Goal: Task Accomplishment & Management: Manage account settings

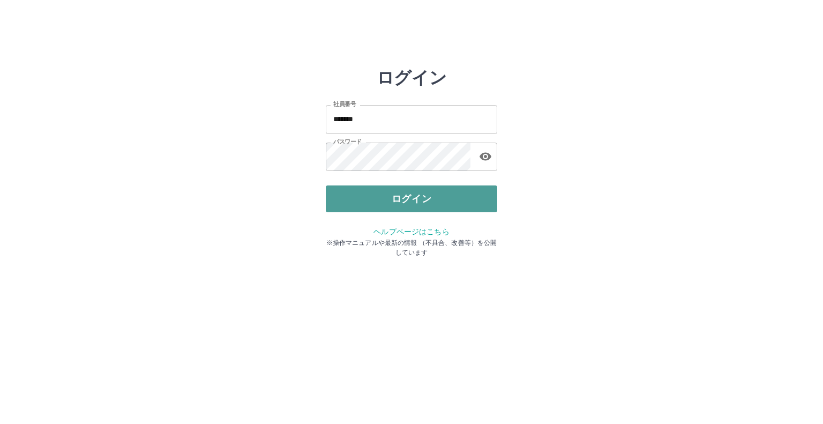
click at [408, 205] on button "ログイン" at bounding box center [411, 198] width 171 height 27
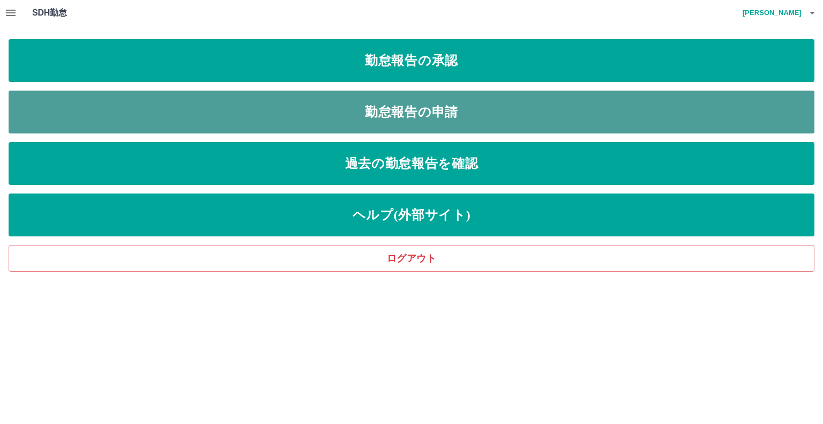
click at [373, 108] on link "勤怠報告の申請" at bounding box center [411, 111] width 805 height 43
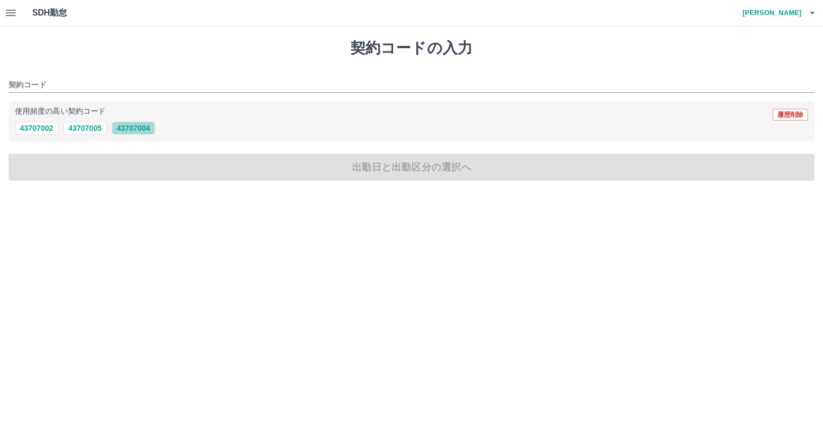
click at [133, 127] on button "43707004" at bounding box center [133, 128] width 43 height 13
type input "********"
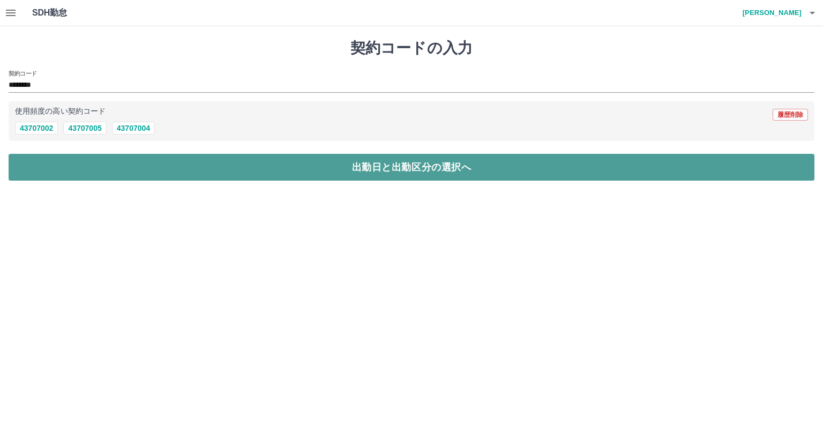
click at [337, 175] on button "出勤日と出勤区分の選択へ" at bounding box center [411, 167] width 805 height 27
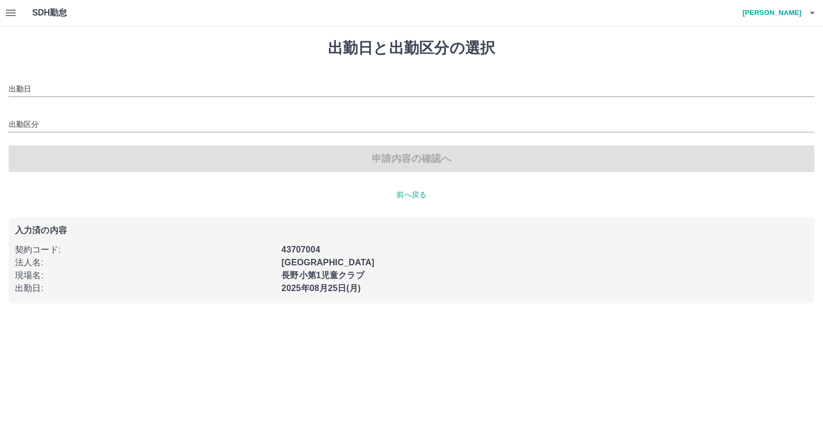
type input "**********"
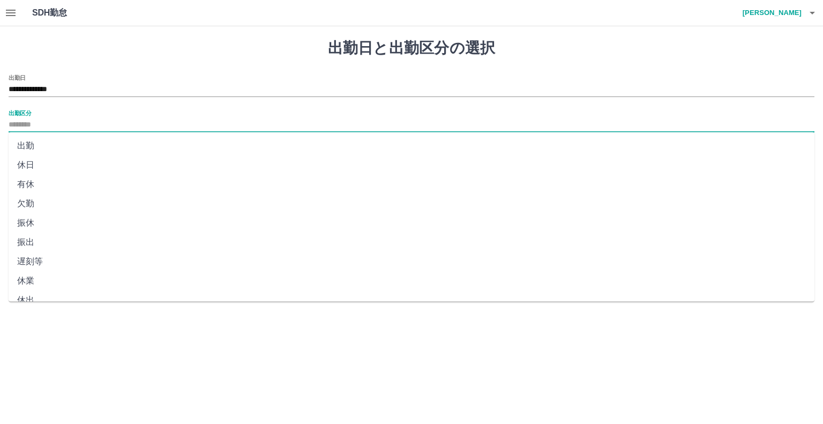
click at [21, 123] on input "出勤区分" at bounding box center [411, 124] width 805 height 13
click at [25, 144] on li "出勤" at bounding box center [411, 145] width 805 height 19
type input "**"
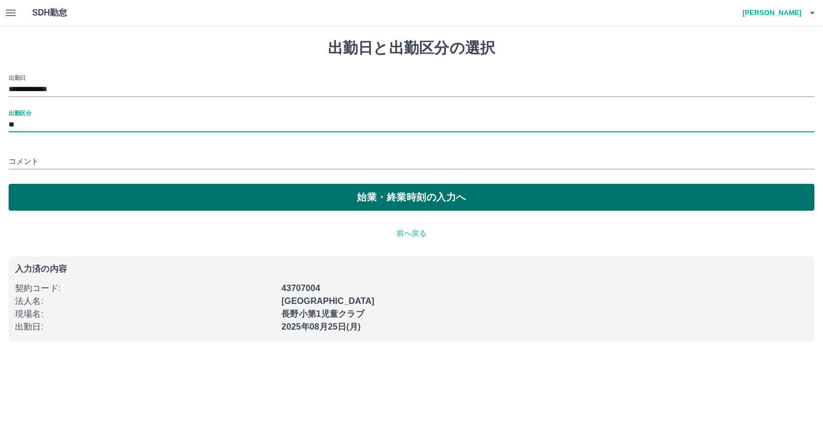
click at [340, 199] on button "始業・終業時刻の入力へ" at bounding box center [411, 197] width 805 height 27
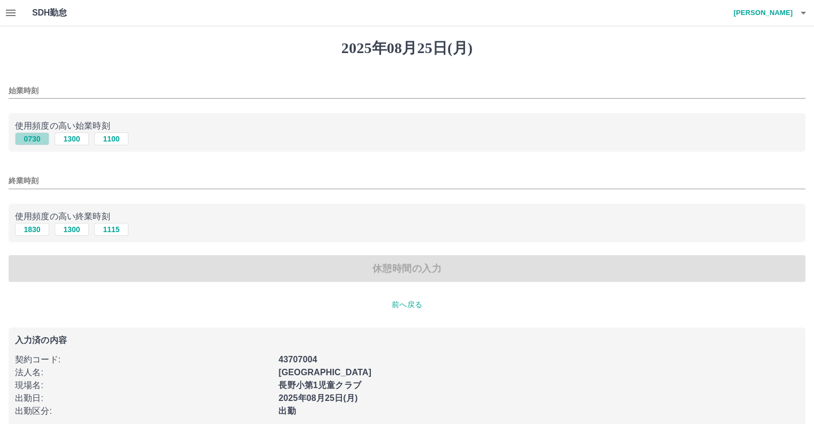
click at [31, 137] on button "0730" at bounding box center [32, 138] width 34 height 13
type input "****"
click at [38, 230] on button "1830" at bounding box center [32, 229] width 34 height 13
type input "****"
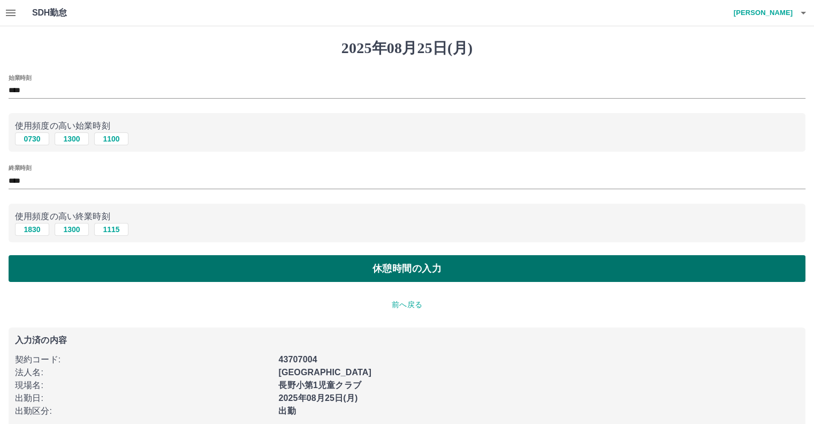
click at [315, 268] on button "休憩時間の入力" at bounding box center [407, 268] width 797 height 27
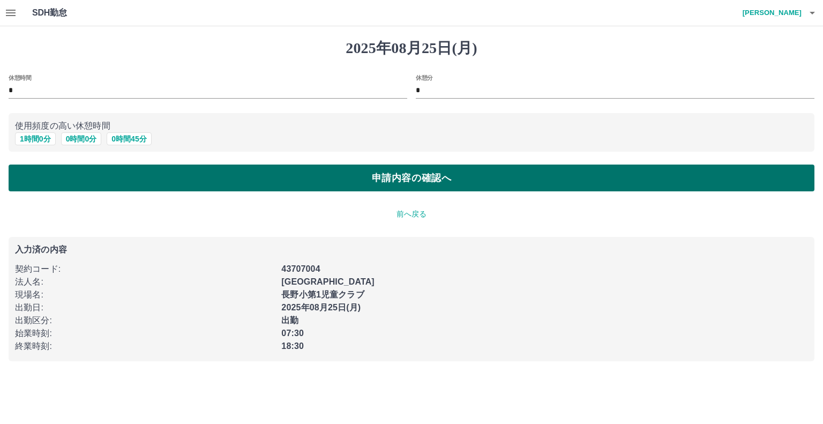
click at [353, 176] on button "申請内容の確認へ" at bounding box center [411, 177] width 805 height 27
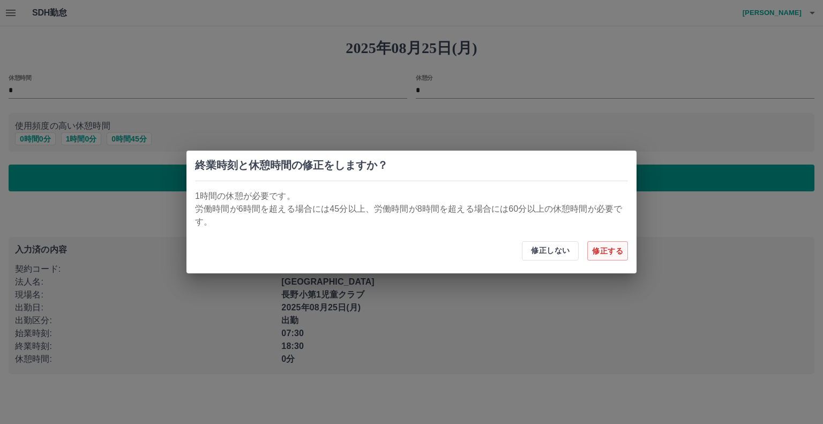
click at [607, 249] on button "修正する" at bounding box center [607, 250] width 41 height 19
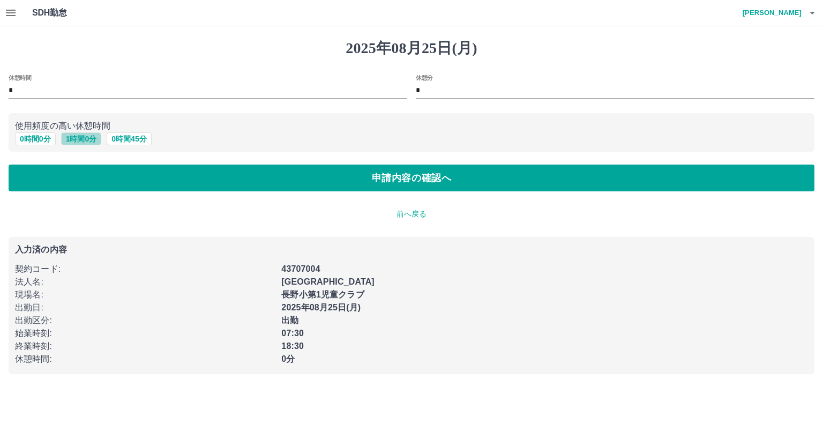
click at [74, 141] on button "1 時間 0 分" at bounding box center [81, 138] width 41 height 13
type input "*"
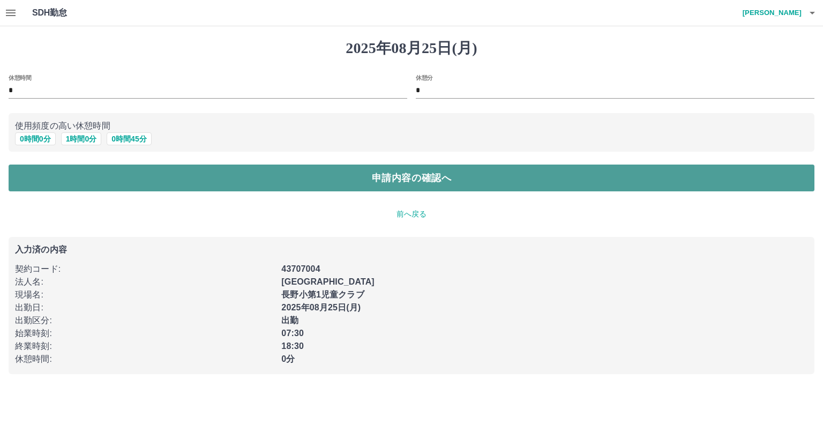
click at [343, 178] on button "申請内容の確認へ" at bounding box center [411, 177] width 805 height 27
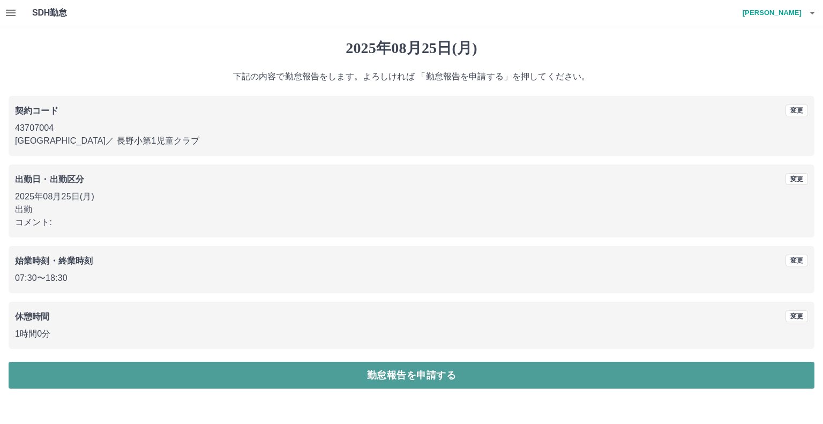
click at [379, 373] on button "勤怠報告を申請する" at bounding box center [411, 374] width 805 height 27
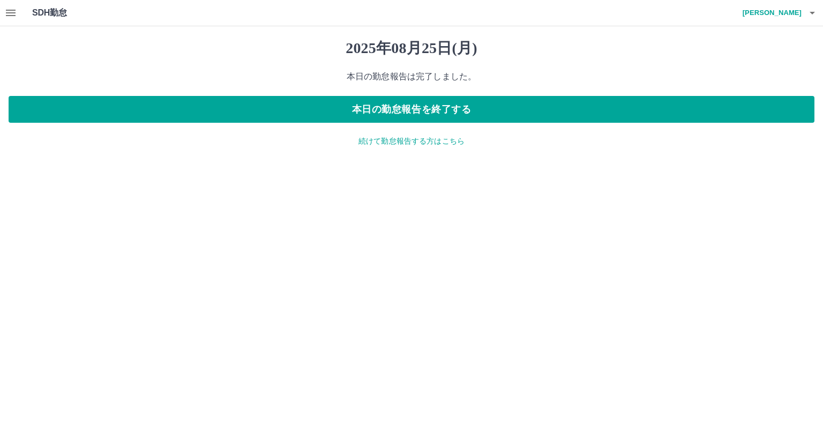
click at [5, 14] on icon "button" at bounding box center [10, 12] width 13 height 13
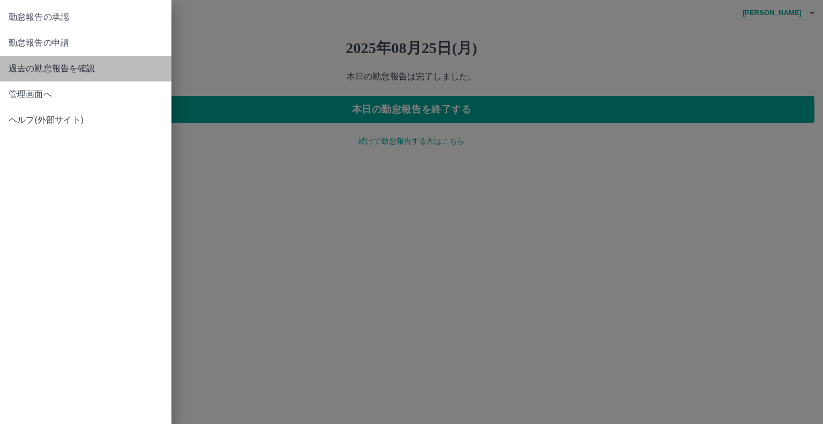
click at [80, 67] on span "過去の勤怠報告を確認" at bounding box center [86, 68] width 154 height 13
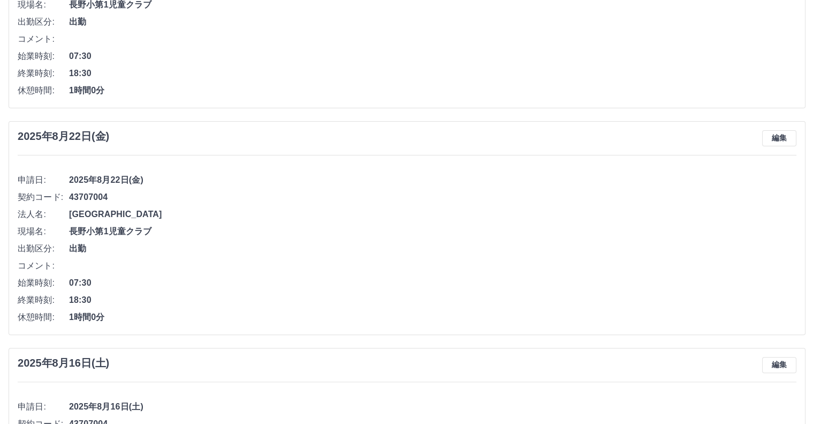
scroll to position [268, 0]
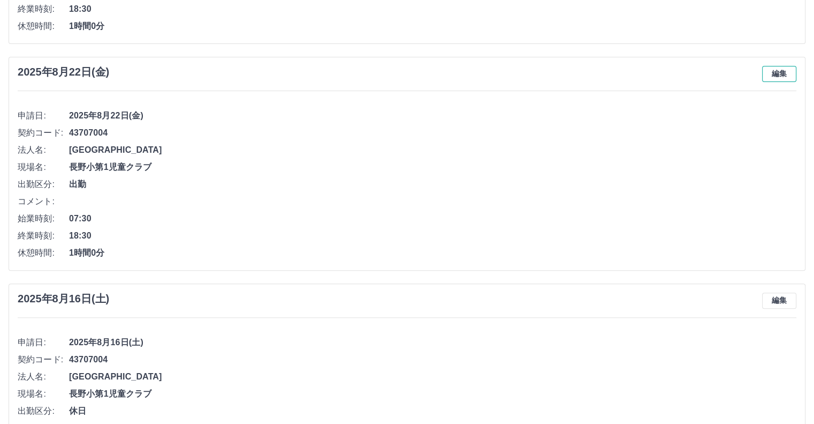
click at [782, 70] on button "編集" at bounding box center [780, 74] width 34 height 16
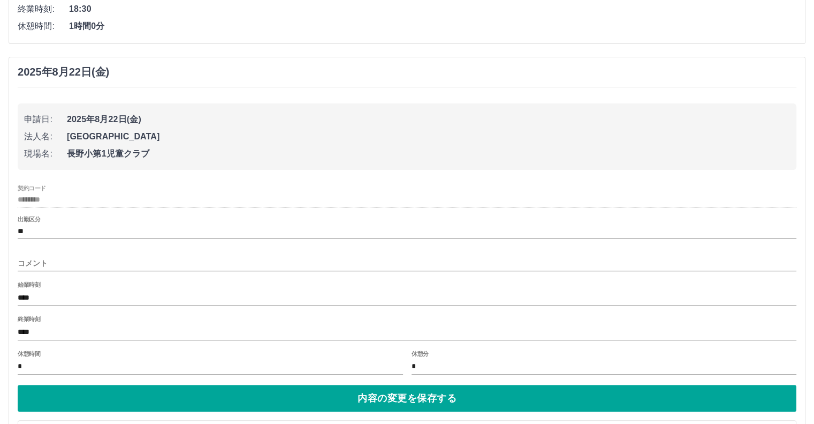
click at [44, 327] on div "終業時刻 ****" at bounding box center [407, 328] width 779 height 26
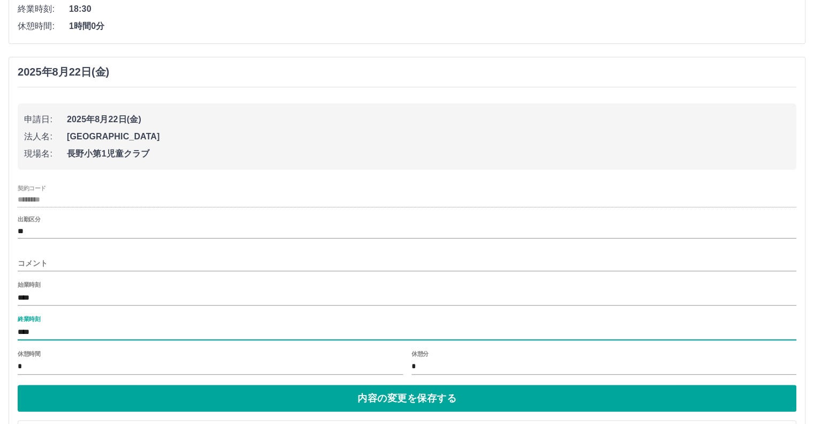
click at [44, 328] on input "****" at bounding box center [407, 332] width 779 height 16
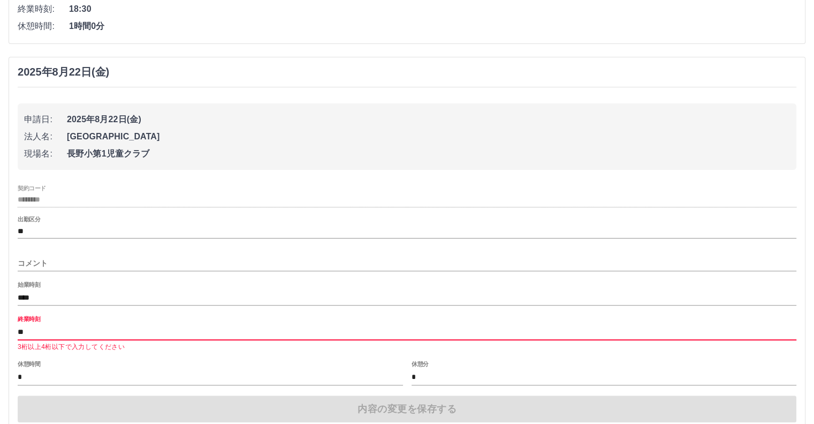
type input "****"
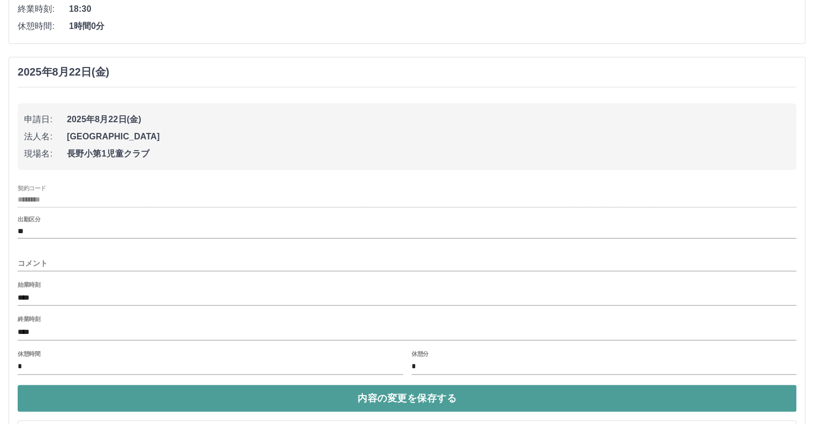
click at [274, 398] on button "内容の変更を保存する" at bounding box center [407, 397] width 779 height 27
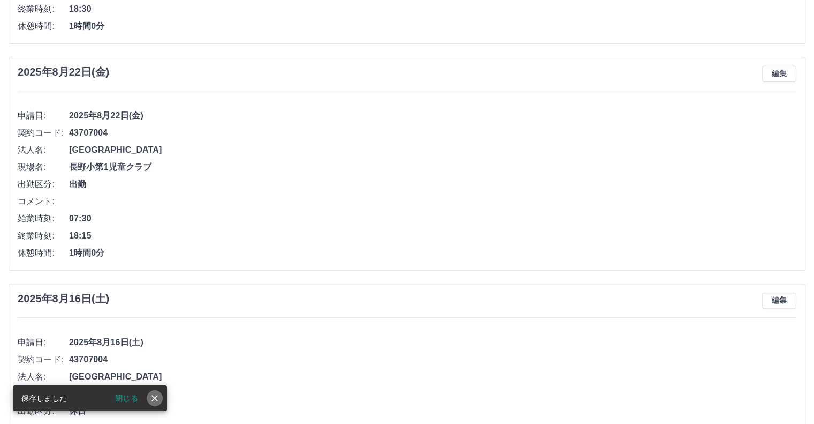
click at [153, 396] on icon "close" at bounding box center [155, 398] width 6 height 6
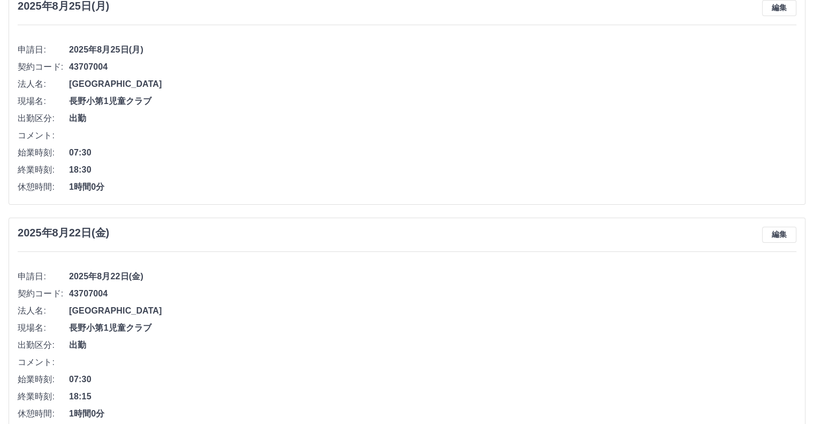
scroll to position [0, 0]
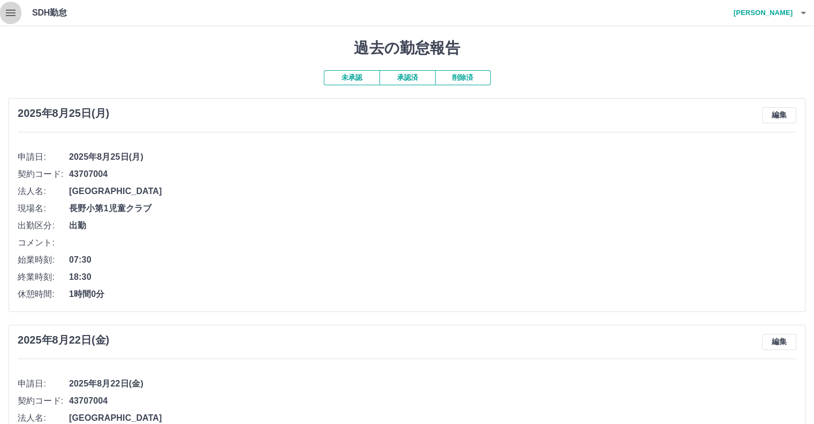
click at [11, 11] on icon "button" at bounding box center [10, 12] width 13 height 13
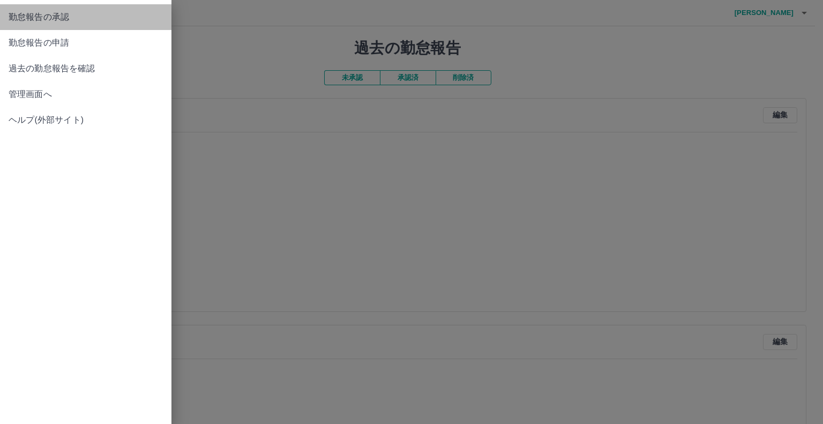
click at [42, 20] on span "勤怠報告の承認" at bounding box center [86, 17] width 154 height 13
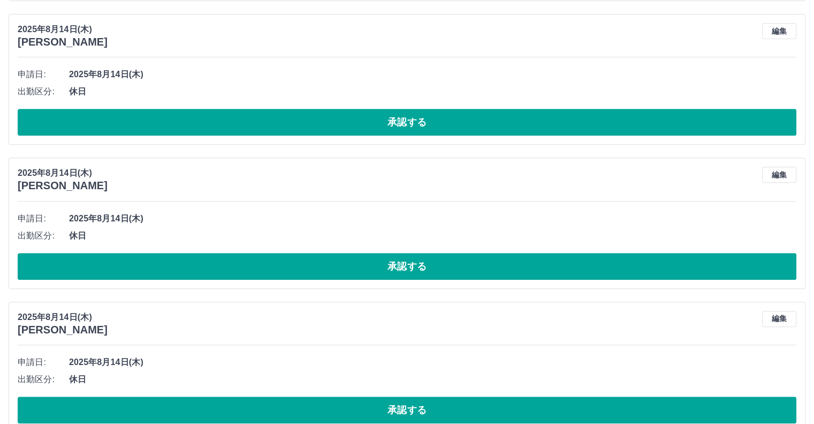
scroll to position [4561, 0]
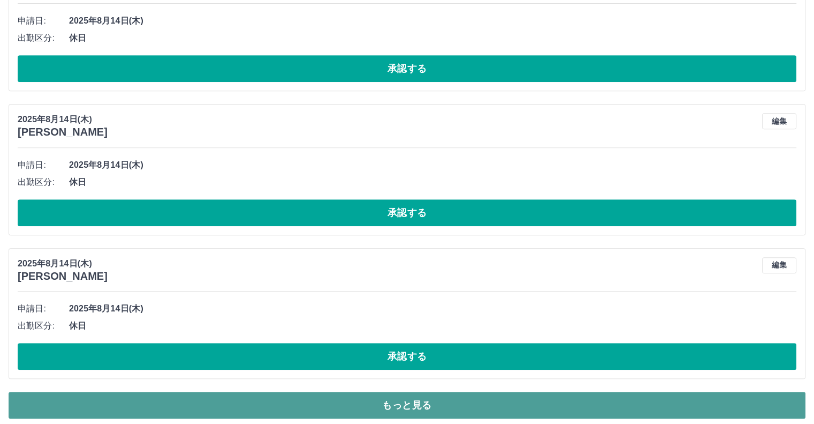
click at [409, 394] on button "もっと見る" at bounding box center [407, 404] width 797 height 27
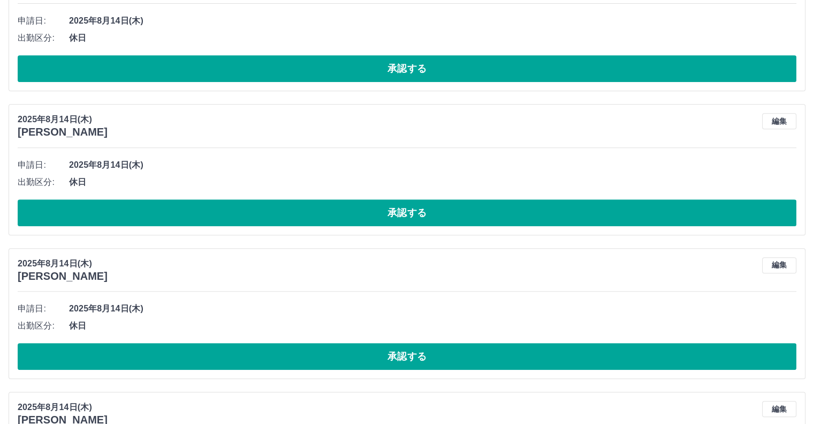
scroll to position [4665, 0]
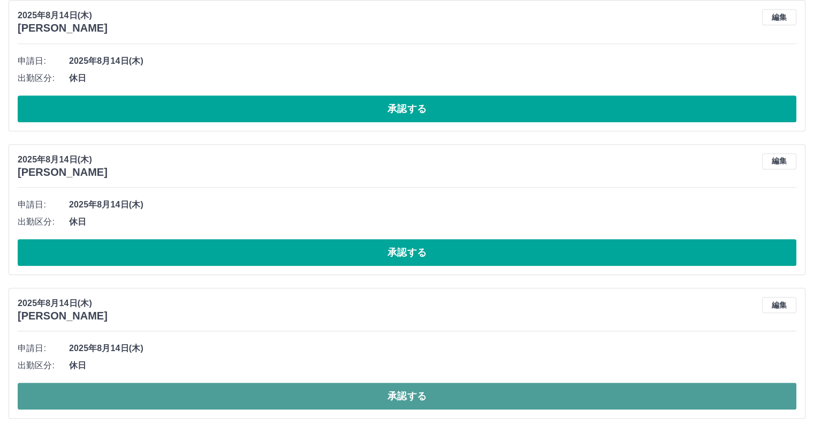
click at [399, 387] on button "承認する" at bounding box center [407, 395] width 779 height 27
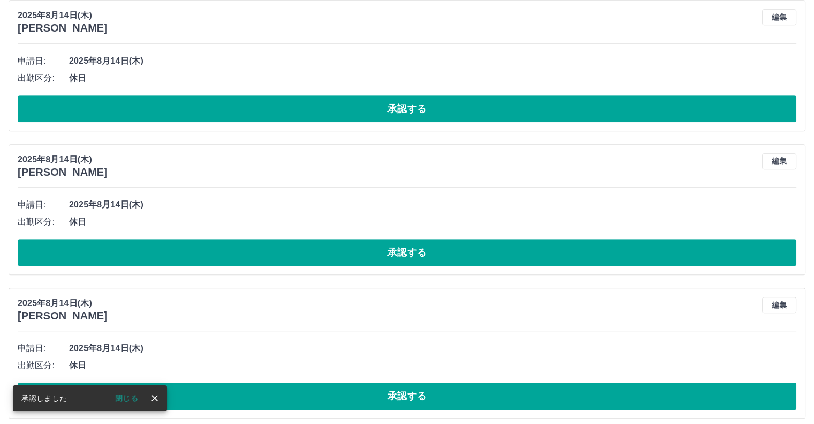
click at [154, 397] on icon "close" at bounding box center [155, 398] width 6 height 6
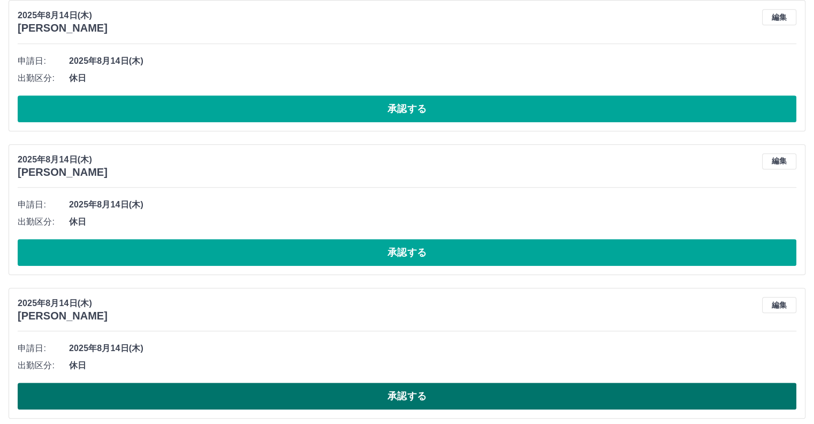
click at [387, 389] on button "承認する" at bounding box center [407, 395] width 779 height 27
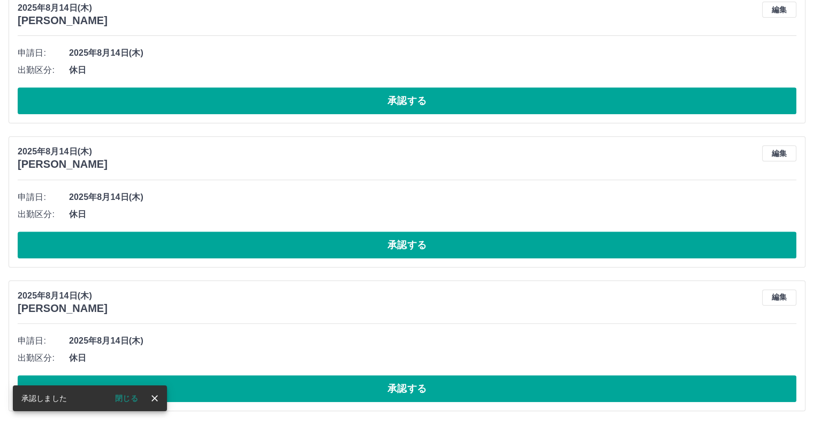
scroll to position [4521, 0]
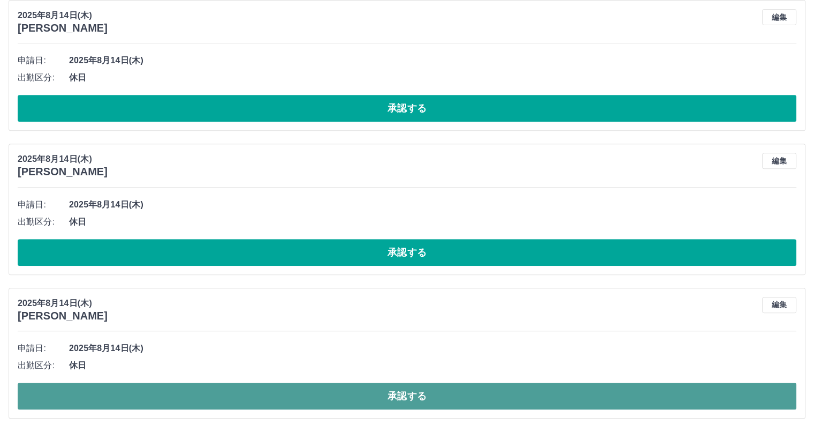
click at [358, 389] on button "承認する" at bounding box center [407, 395] width 779 height 27
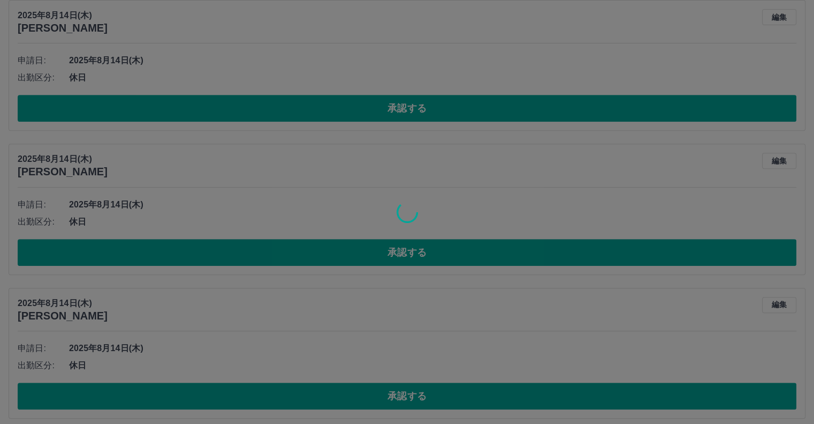
scroll to position [4378, 0]
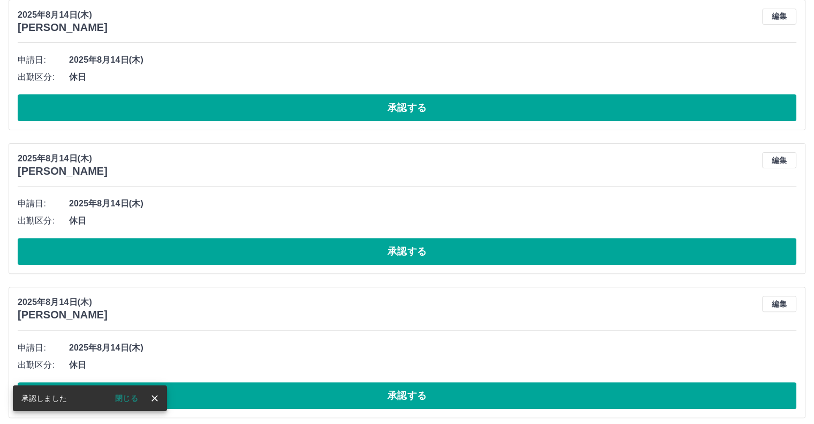
click at [155, 397] on icon "close" at bounding box center [154, 398] width 11 height 11
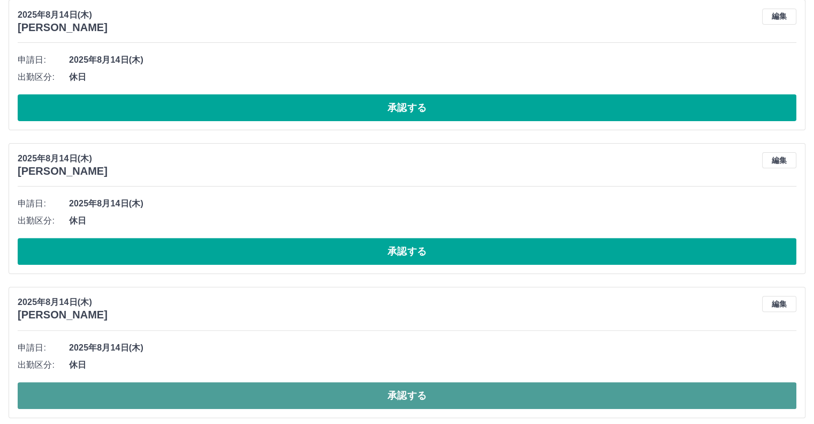
click at [373, 384] on button "承認する" at bounding box center [407, 395] width 779 height 27
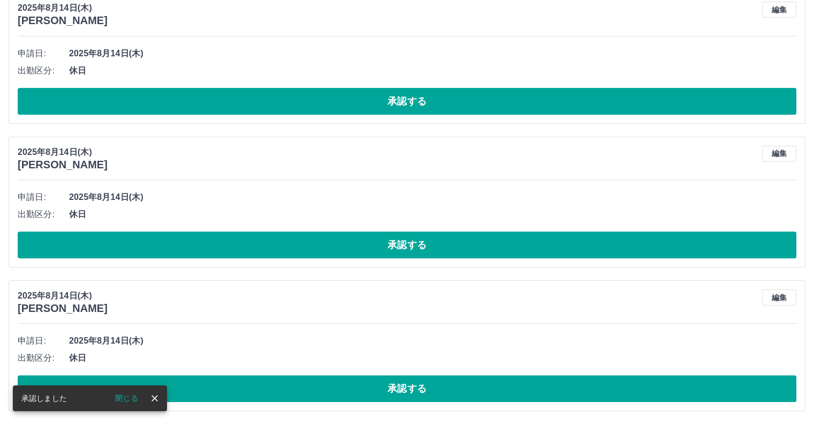
scroll to position [4235, 0]
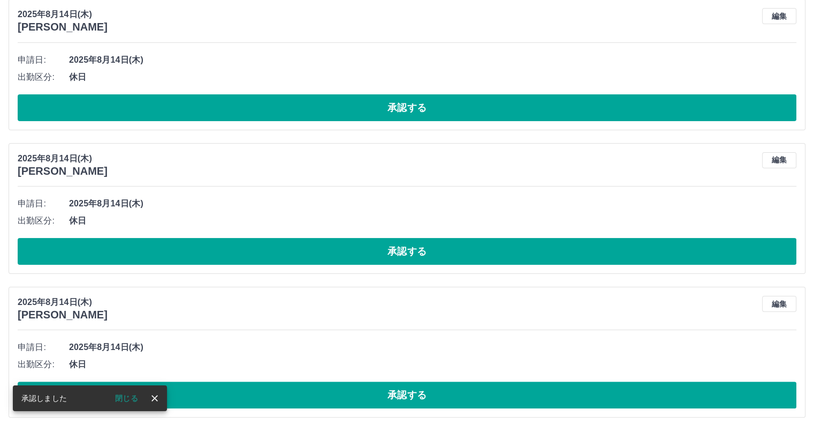
click at [159, 398] on icon "close" at bounding box center [154, 398] width 11 height 11
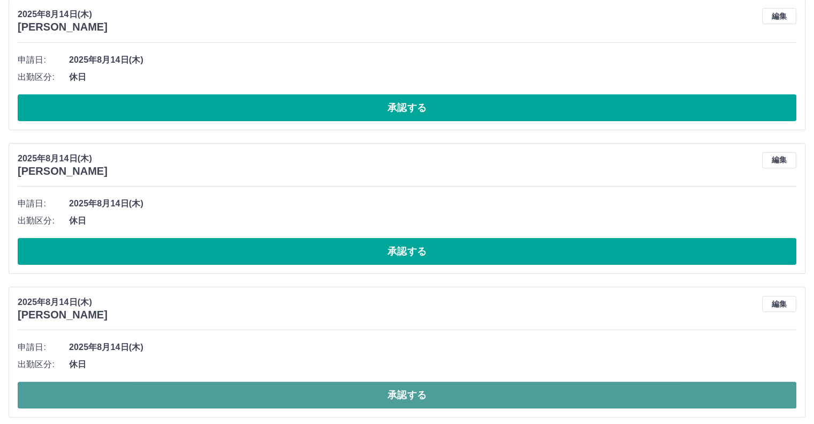
click at [347, 389] on button "承認する" at bounding box center [407, 394] width 779 height 27
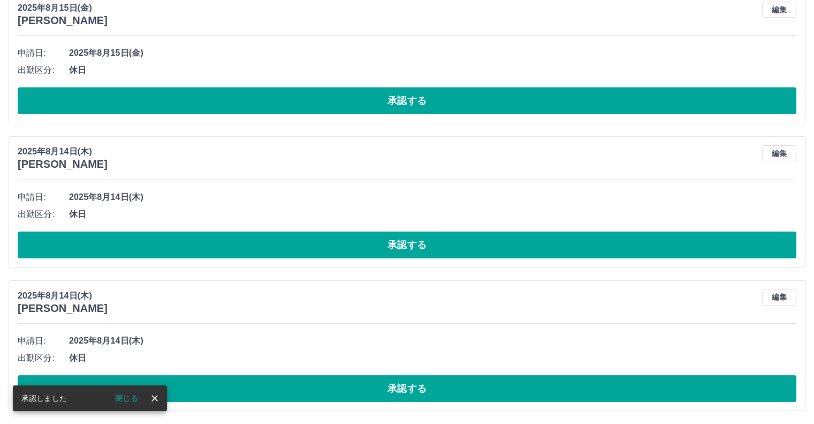
scroll to position [4091, 0]
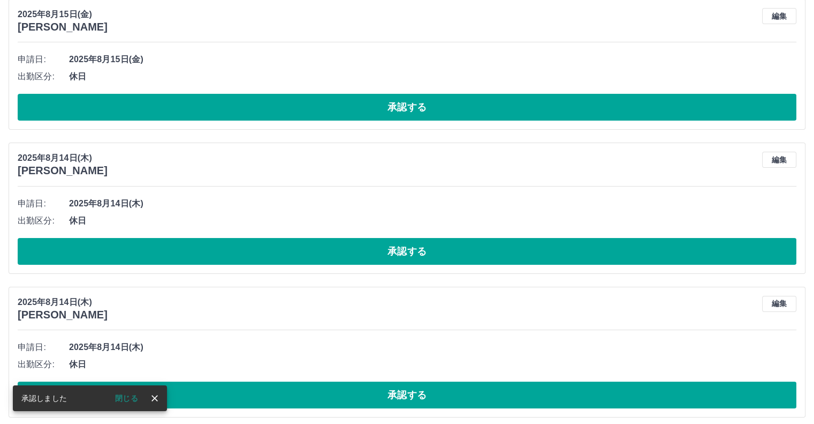
click at [159, 396] on icon "close" at bounding box center [154, 398] width 11 height 11
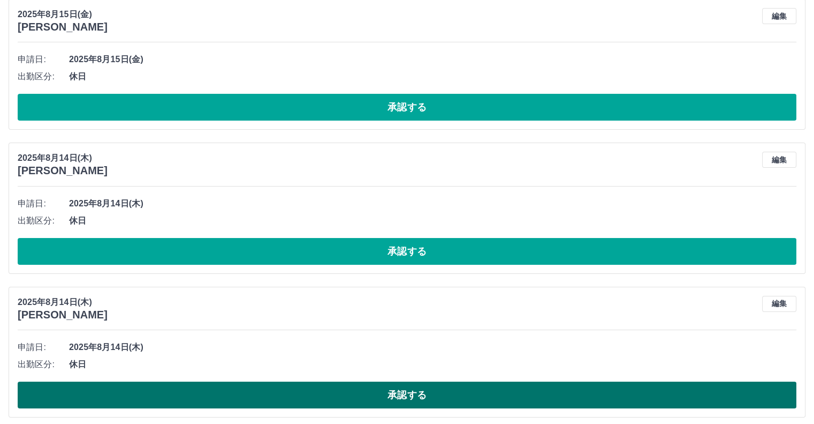
click at [350, 396] on button "承認する" at bounding box center [407, 394] width 779 height 27
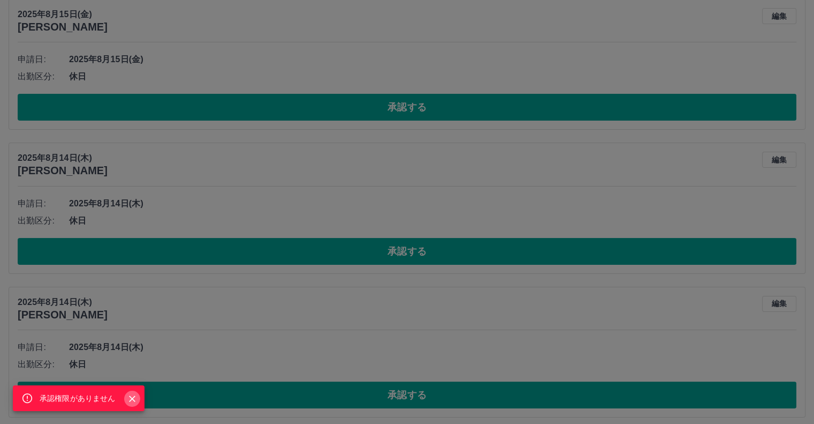
click at [135, 396] on icon "Close" at bounding box center [132, 398] width 11 height 11
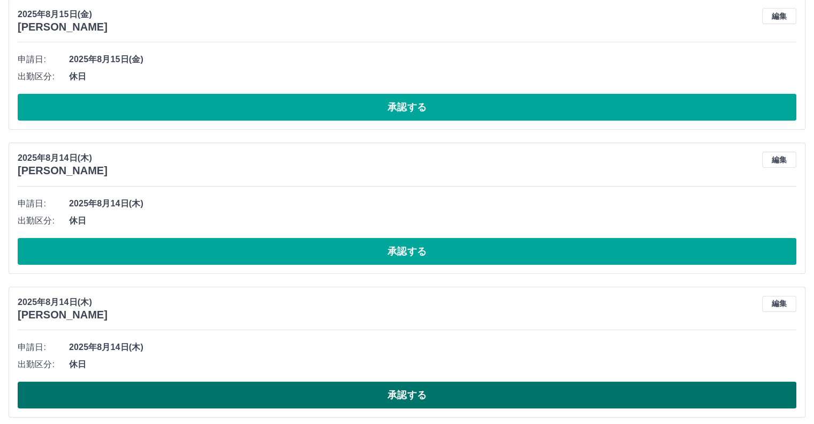
click at [390, 389] on button "承認する" at bounding box center [407, 394] width 779 height 27
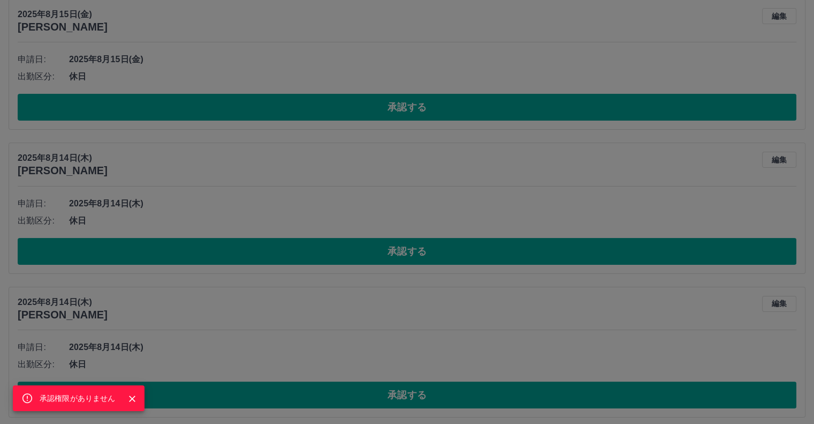
click at [131, 400] on icon "Close" at bounding box center [132, 398] width 11 height 11
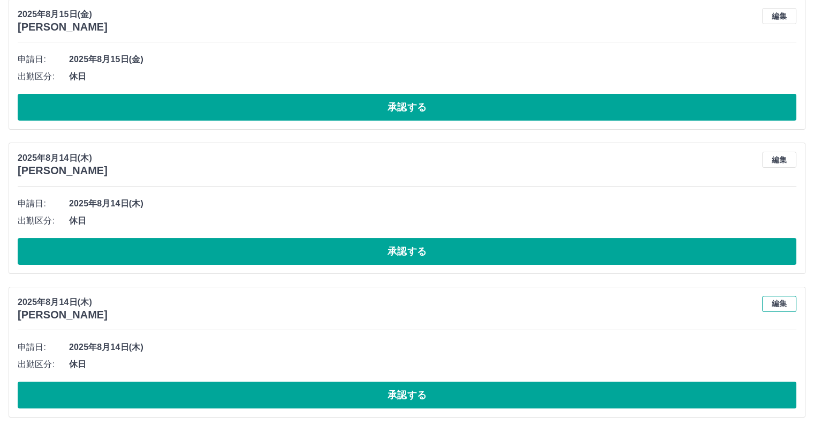
click at [777, 299] on button "編集" at bounding box center [780, 304] width 34 height 16
click at [779, 296] on button "編集" at bounding box center [780, 304] width 34 height 16
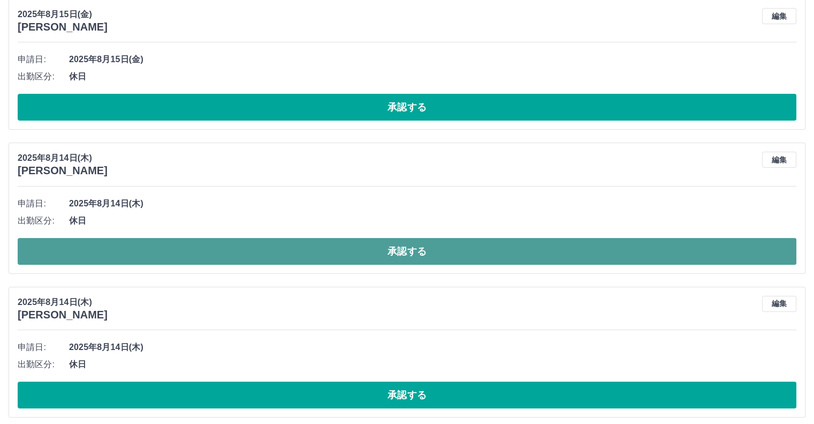
click at [386, 242] on button "承認する" at bounding box center [407, 251] width 779 height 27
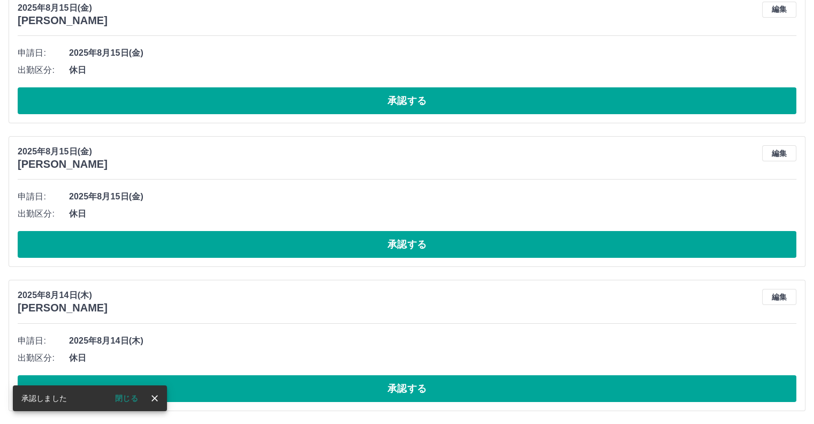
scroll to position [3948, 0]
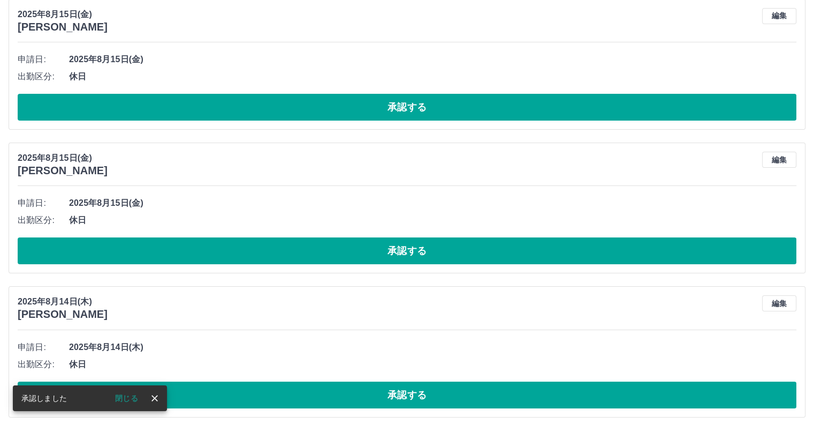
click at [156, 395] on icon "close" at bounding box center [154, 398] width 11 height 11
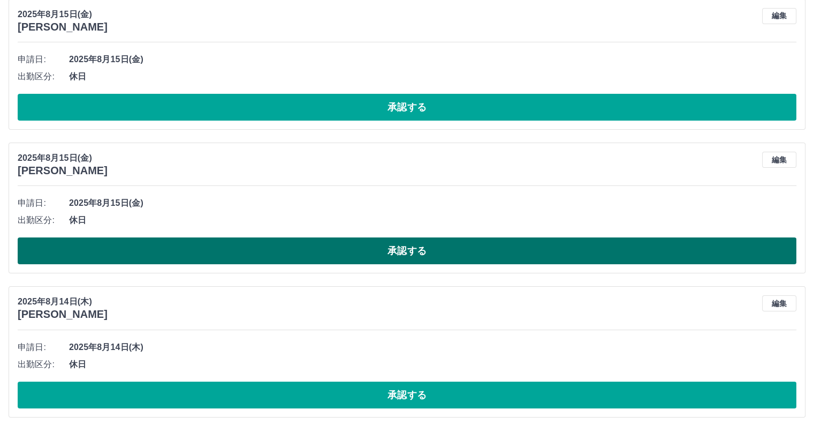
click at [401, 246] on button "承認する" at bounding box center [407, 250] width 779 height 27
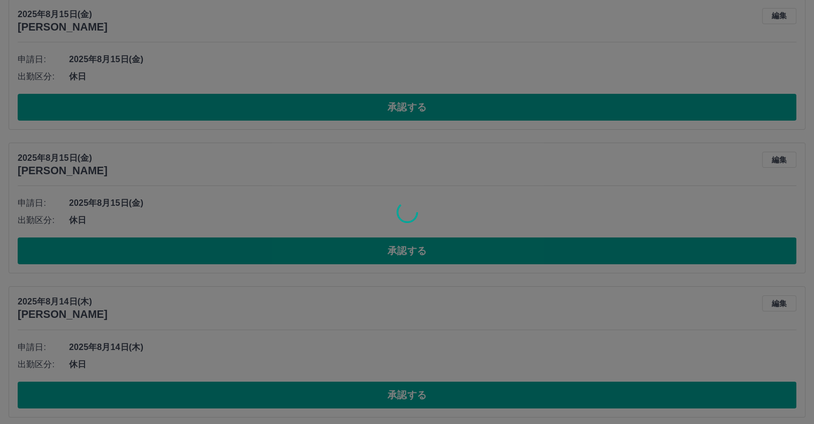
scroll to position [3804, 0]
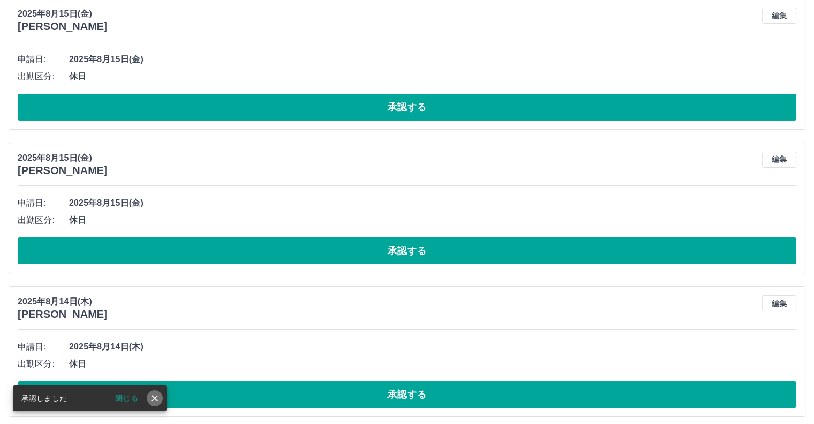
click at [154, 402] on icon "close" at bounding box center [154, 398] width 11 height 11
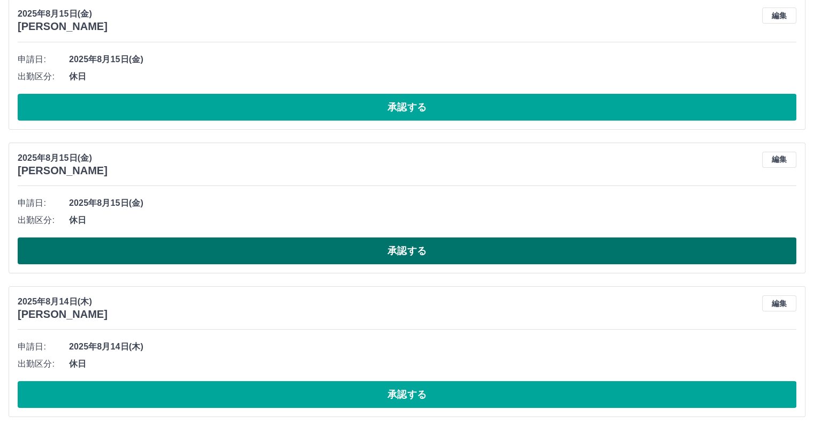
click at [409, 246] on button "承認する" at bounding box center [407, 250] width 779 height 27
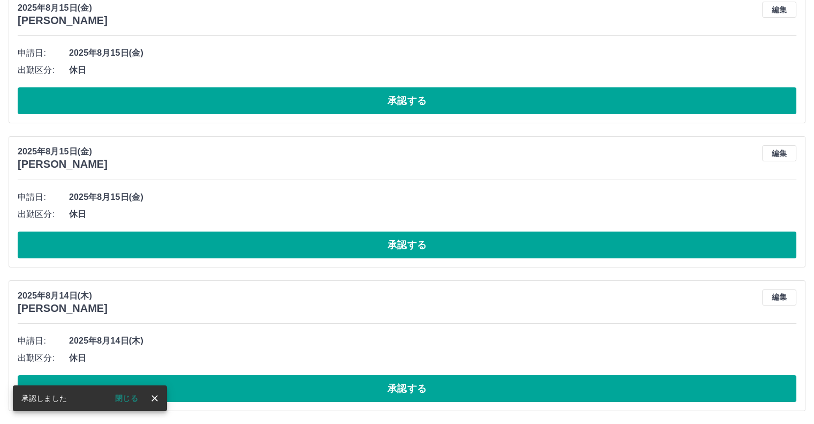
scroll to position [3661, 0]
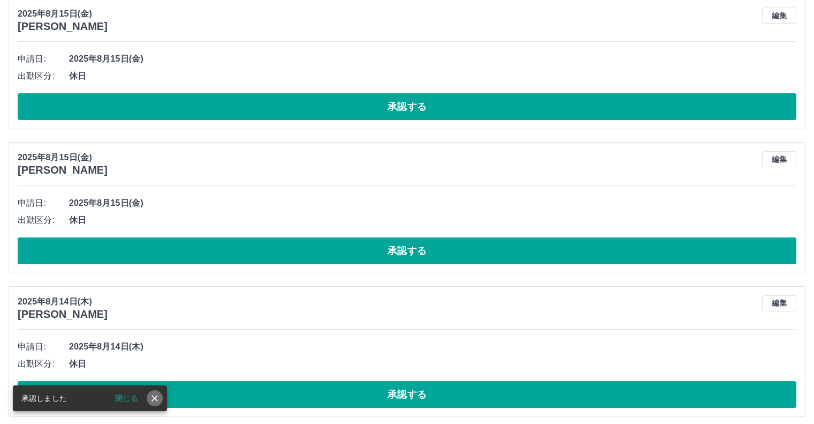
click at [156, 394] on icon "close" at bounding box center [154, 398] width 11 height 11
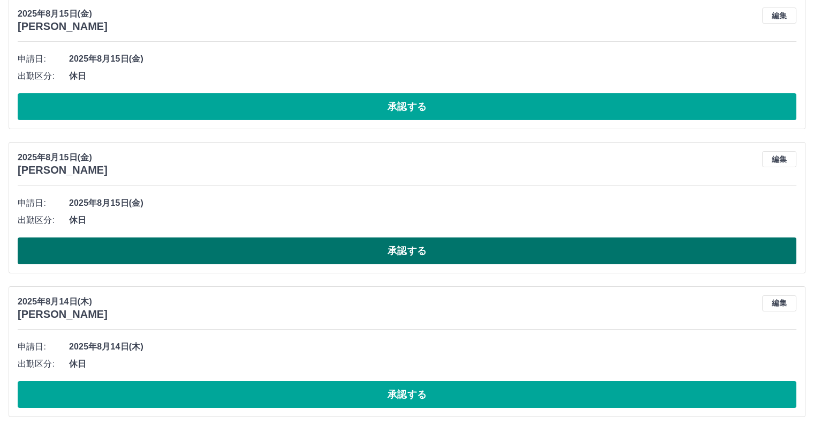
click at [417, 246] on button "承認する" at bounding box center [407, 250] width 779 height 27
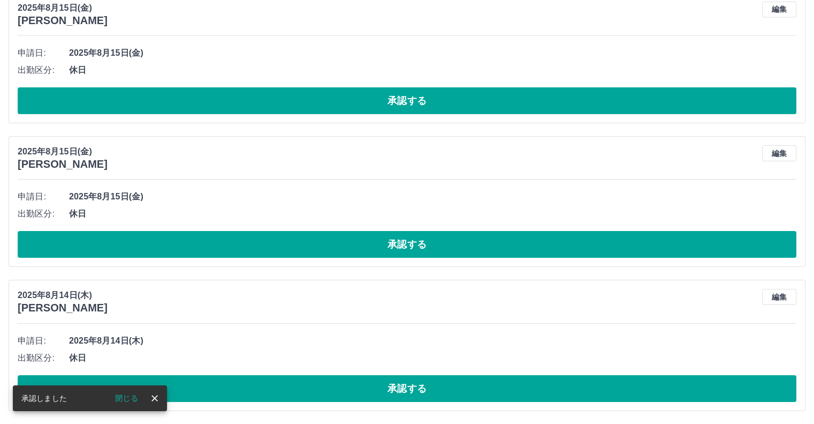
scroll to position [3518, 0]
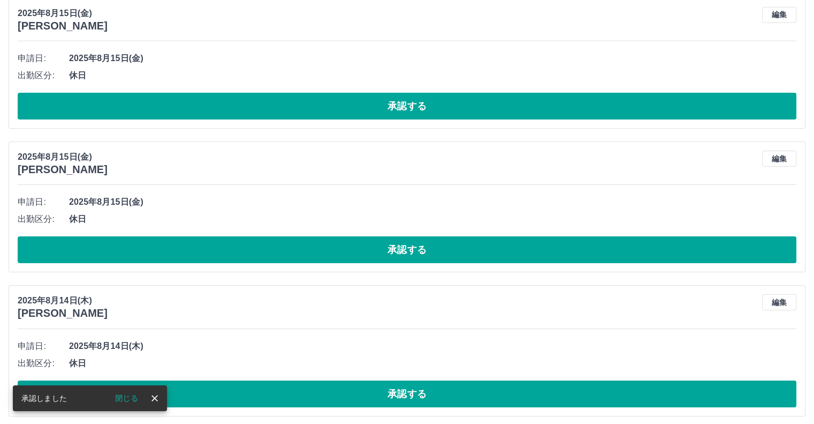
click at [154, 395] on icon "close" at bounding box center [154, 398] width 11 height 11
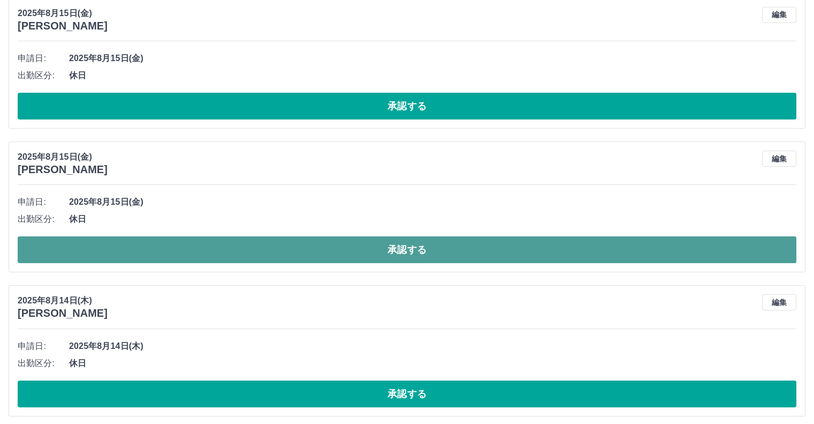
click at [387, 242] on button "承認する" at bounding box center [407, 249] width 779 height 27
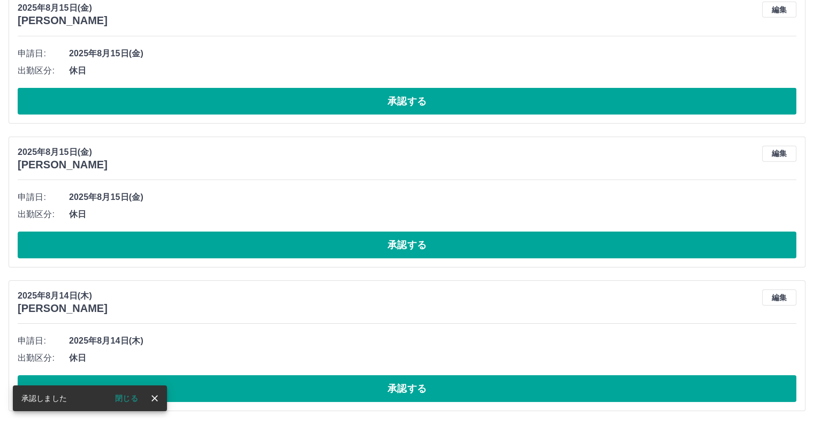
scroll to position [3374, 0]
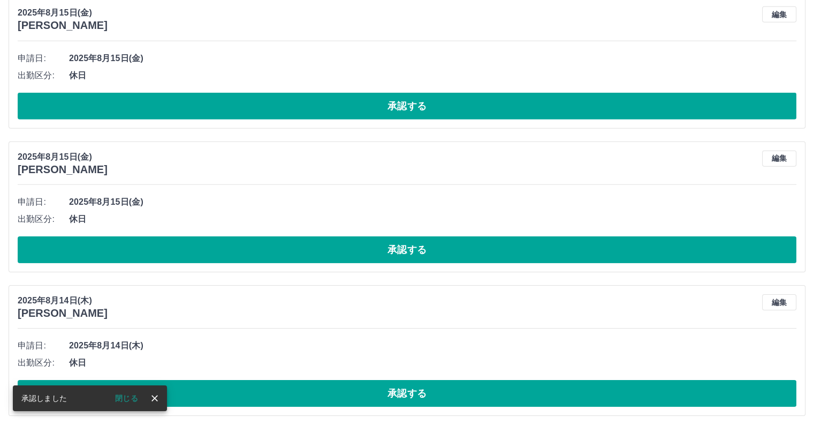
click at [155, 401] on icon "close" at bounding box center [154, 398] width 11 height 11
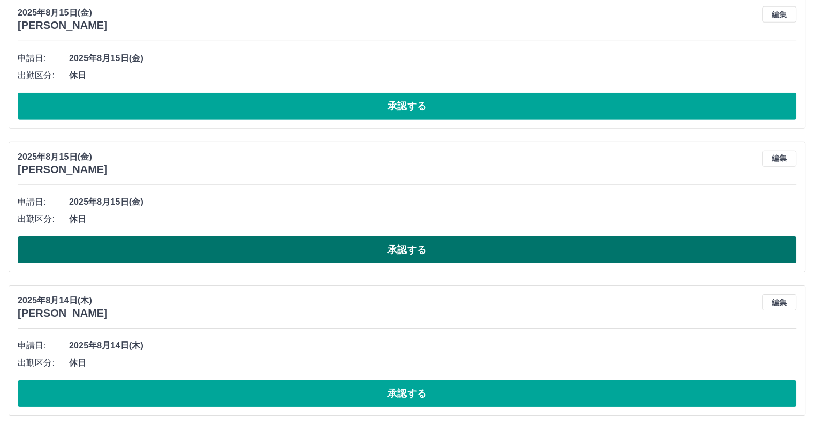
click at [418, 239] on button "承認する" at bounding box center [407, 249] width 779 height 27
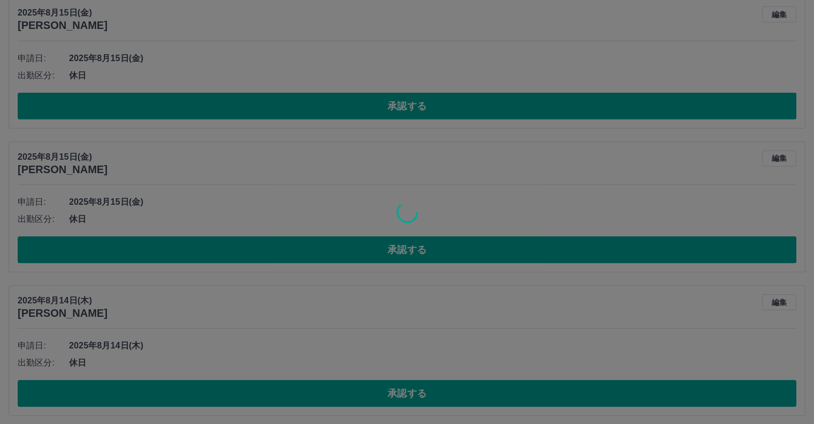
scroll to position [3231, 0]
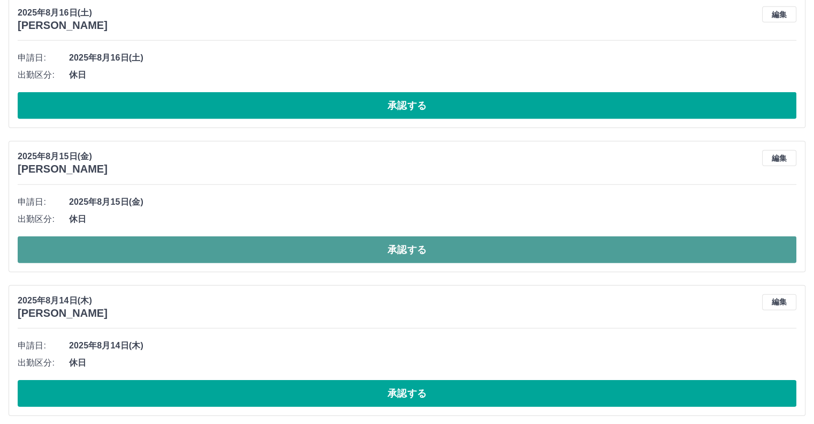
click at [396, 243] on button "承認する" at bounding box center [407, 249] width 779 height 27
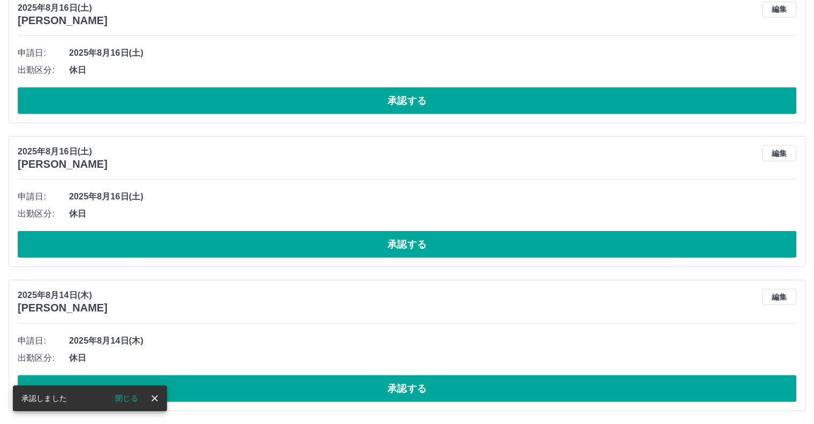
scroll to position [3087, 0]
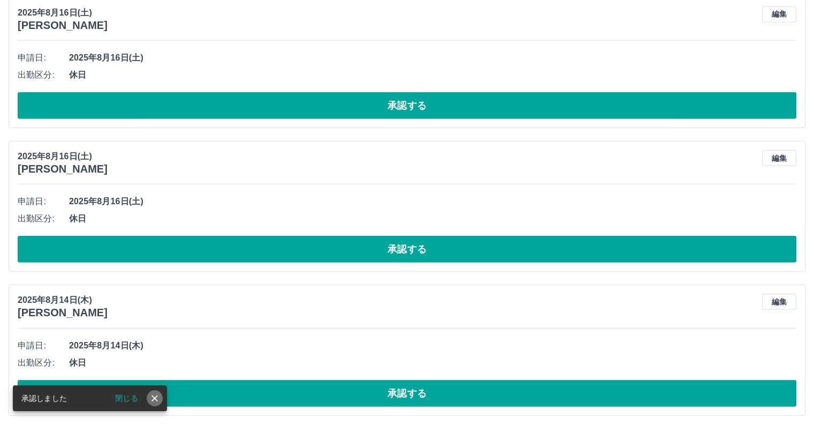
click at [156, 399] on icon "close" at bounding box center [155, 398] width 6 height 6
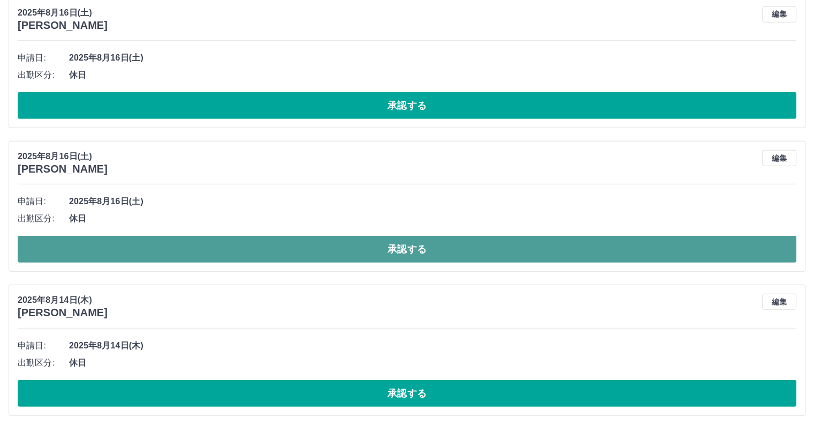
click at [401, 250] on button "承認する" at bounding box center [407, 249] width 779 height 27
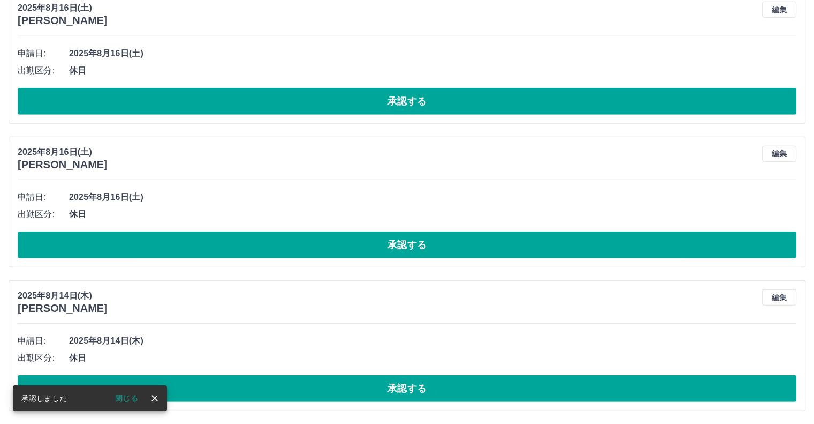
scroll to position [2944, 0]
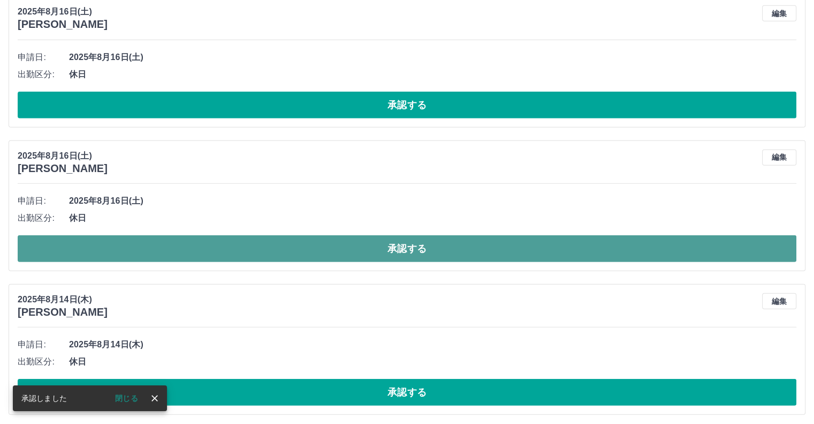
click at [351, 241] on button "承認する" at bounding box center [407, 248] width 779 height 27
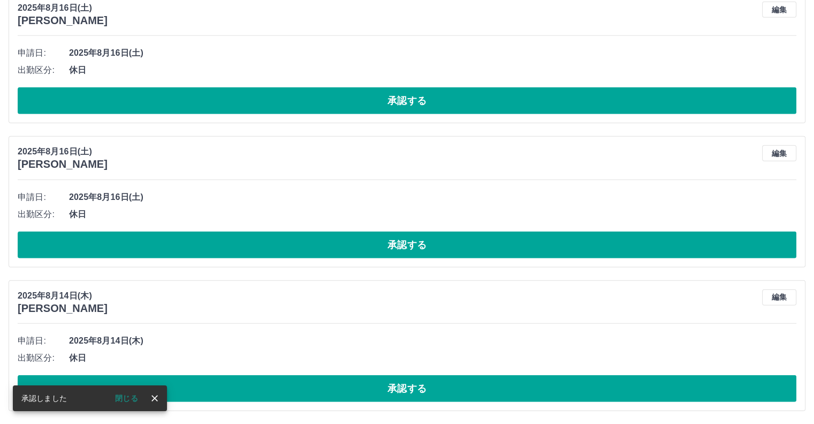
scroll to position [2801, 0]
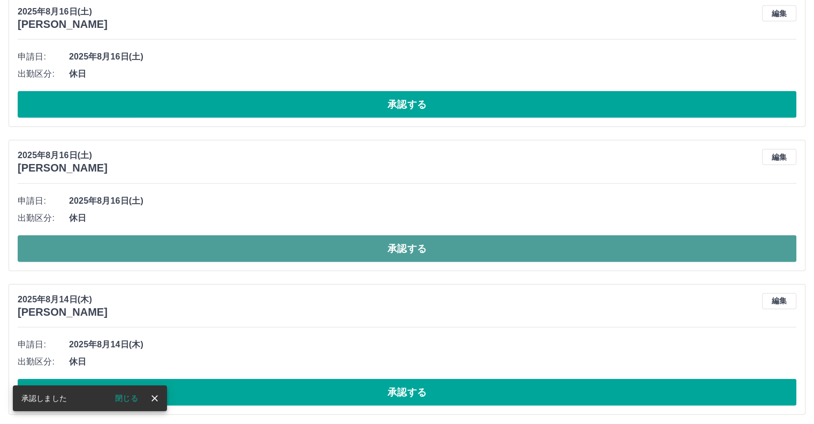
click at [378, 240] on button "承認する" at bounding box center [407, 248] width 779 height 27
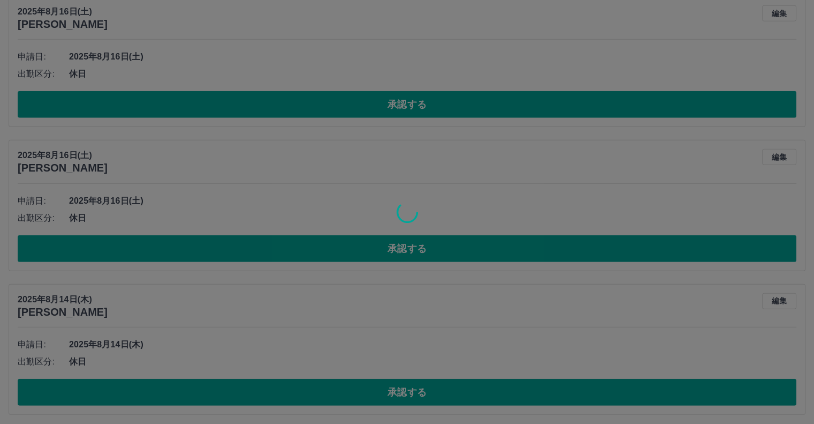
scroll to position [2657, 0]
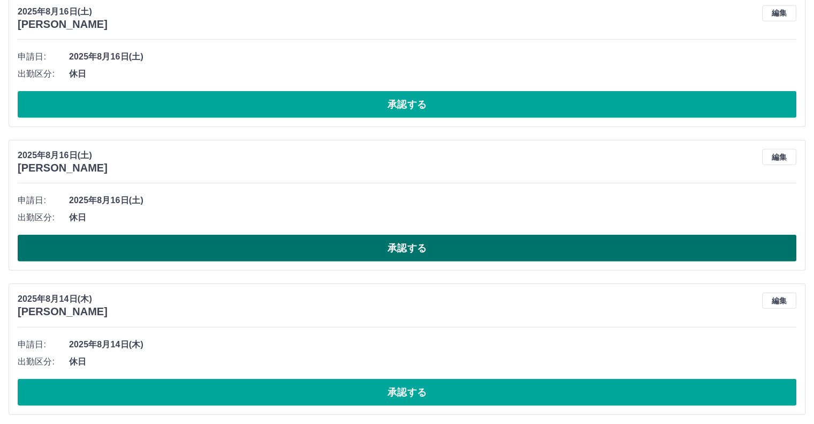
click at [389, 244] on button "承認する" at bounding box center [407, 248] width 779 height 27
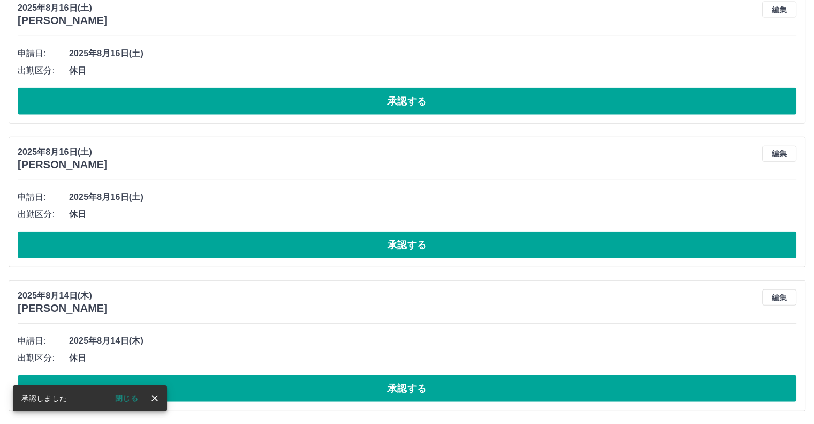
scroll to position [2514, 0]
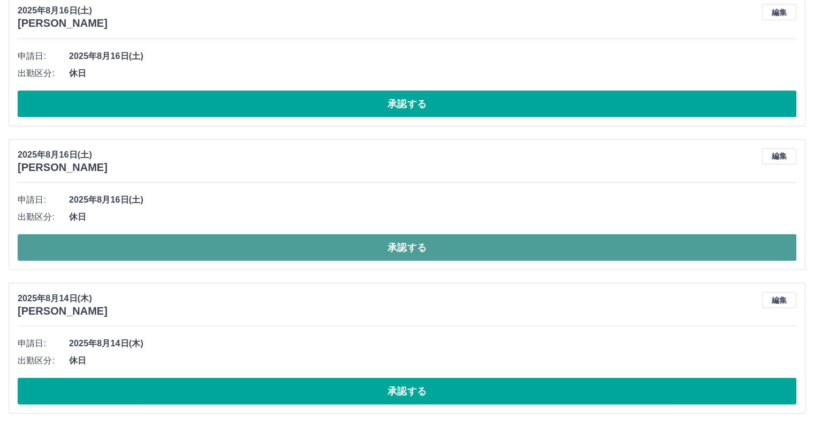
click at [398, 246] on button "承認する" at bounding box center [407, 247] width 779 height 27
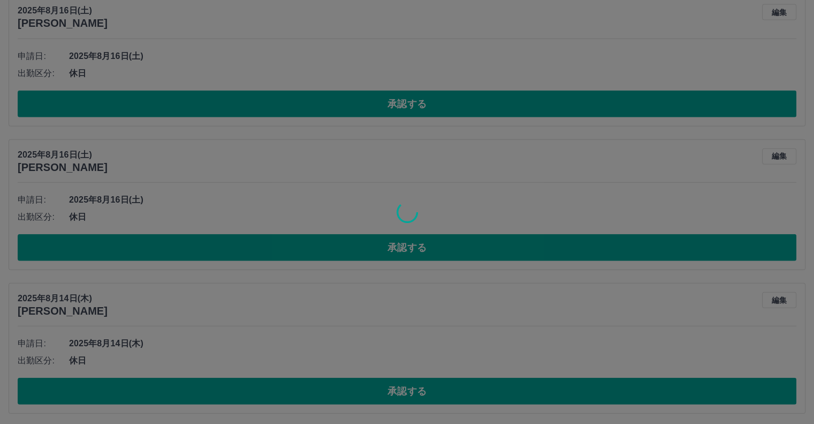
scroll to position [2668, 0]
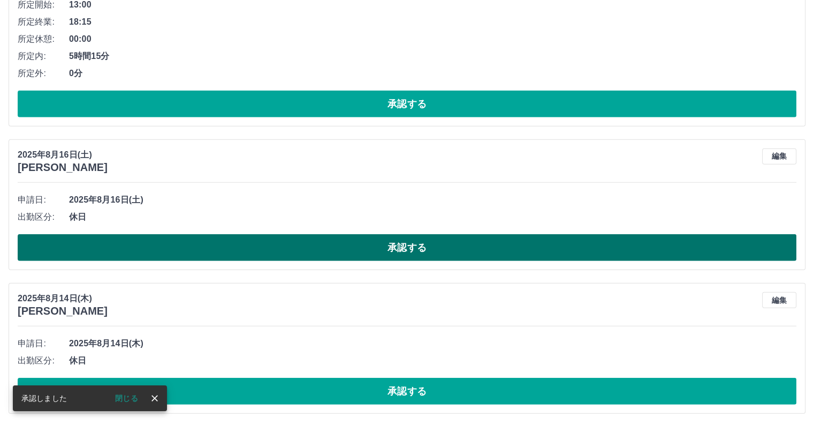
click at [385, 247] on button "承認する" at bounding box center [407, 247] width 779 height 27
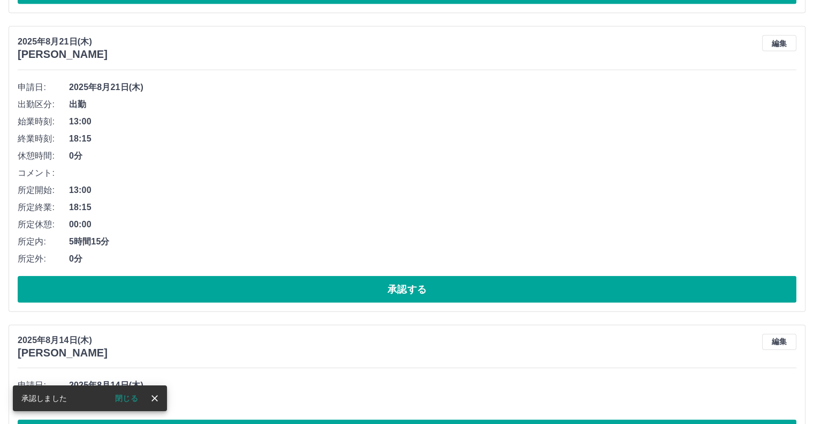
scroll to position [2471, 0]
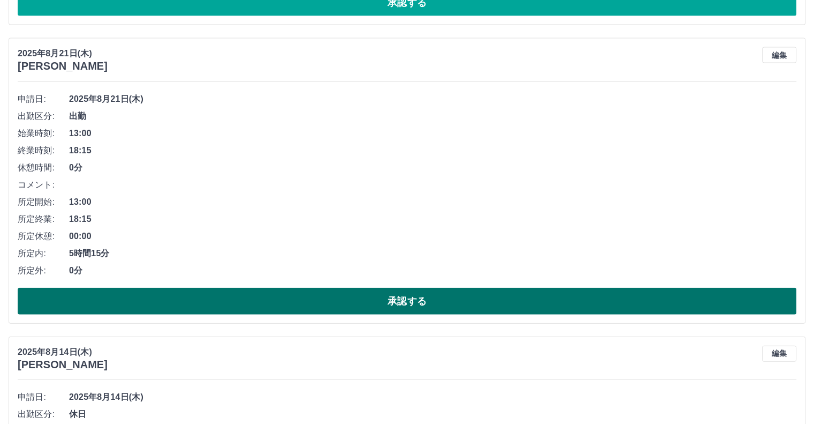
click at [372, 301] on button "承認する" at bounding box center [407, 301] width 779 height 27
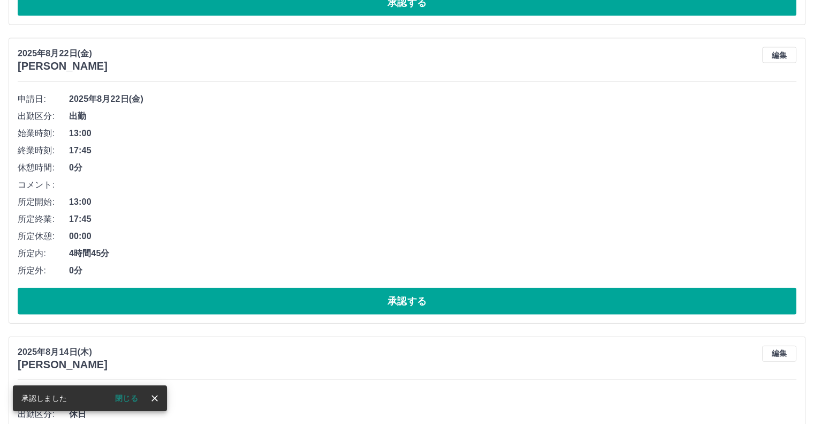
scroll to position [2525, 0]
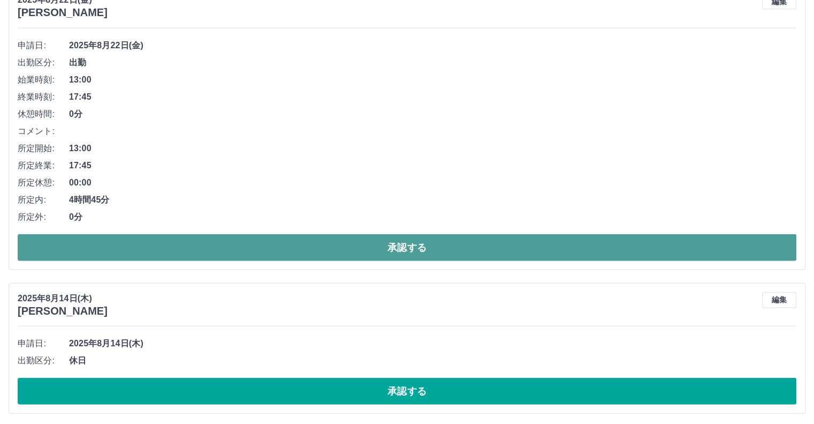
click at [305, 246] on button "承認する" at bounding box center [407, 247] width 779 height 27
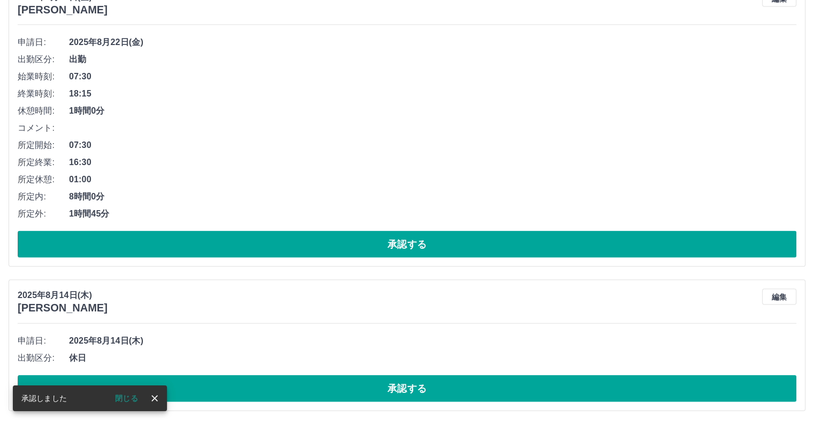
scroll to position [2227, 0]
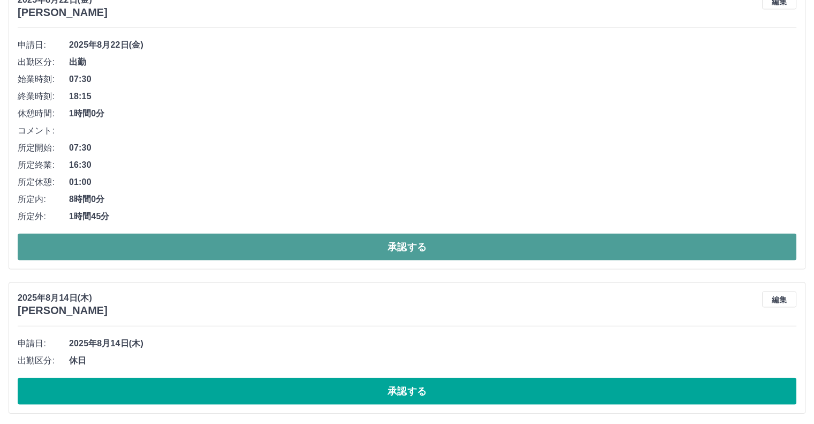
click at [305, 244] on button "承認する" at bounding box center [407, 246] width 779 height 27
click at [300, 248] on button "承認する" at bounding box center [407, 246] width 779 height 27
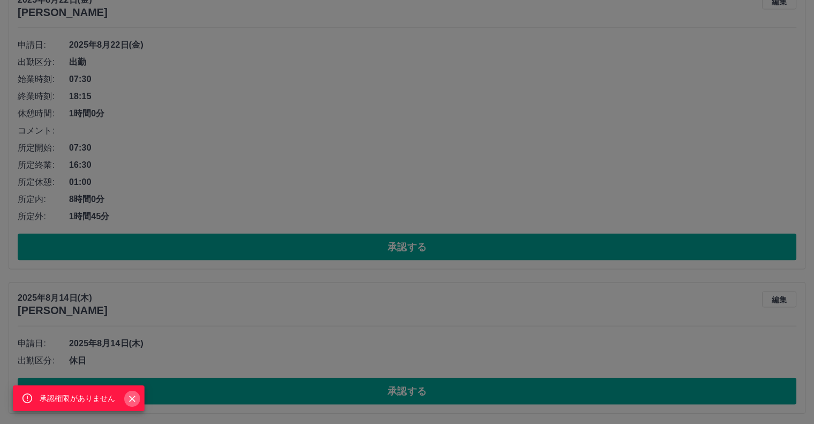
click at [130, 400] on icon "Close" at bounding box center [132, 398] width 6 height 6
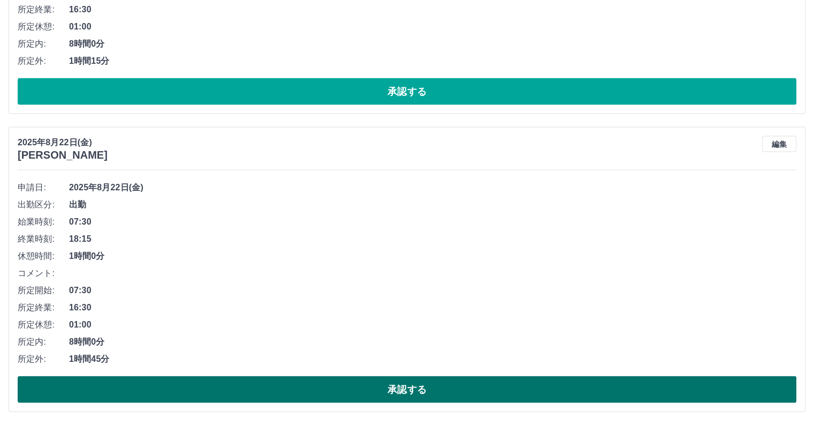
scroll to position [2067, 0]
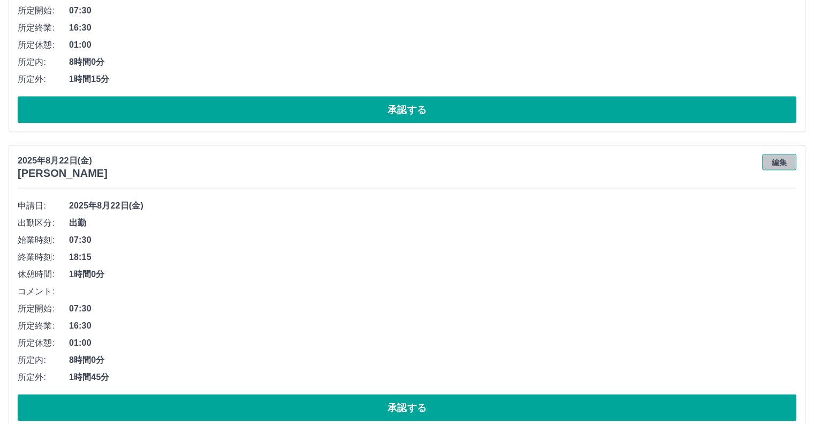
click at [785, 156] on button "編集" at bounding box center [780, 162] width 34 height 16
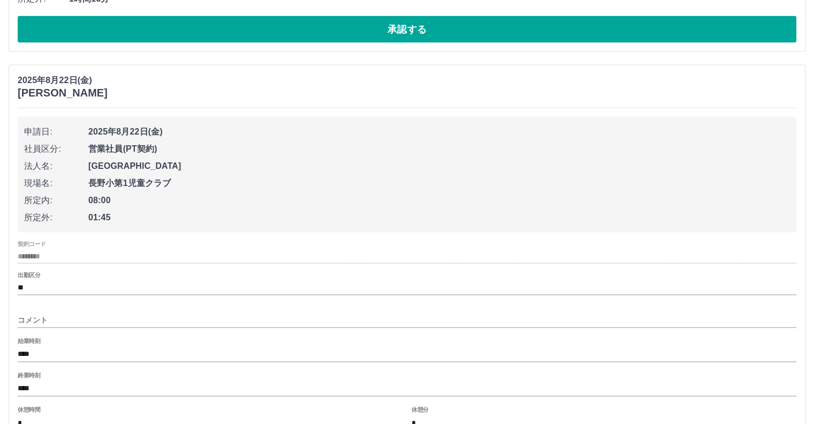
scroll to position [2227, 0]
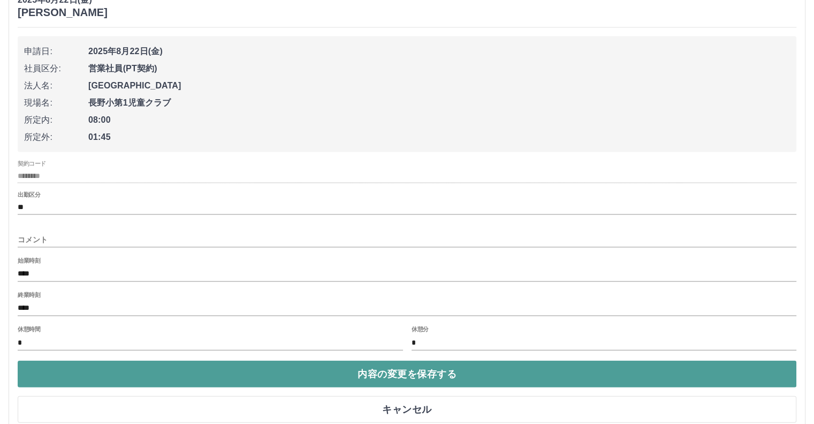
click at [377, 371] on button "内容の変更を保存する" at bounding box center [407, 373] width 779 height 27
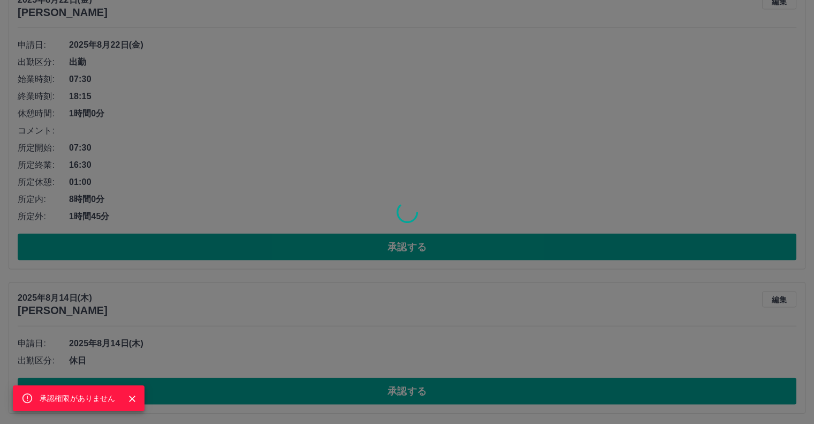
click at [132, 397] on icon "Close" at bounding box center [132, 398] width 11 height 11
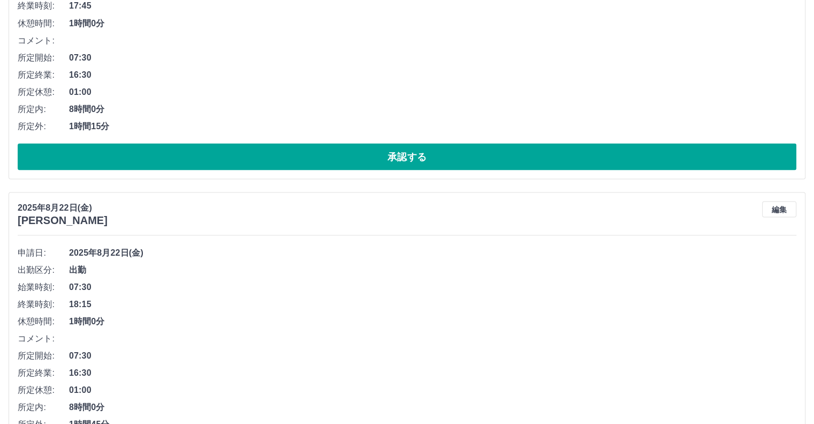
scroll to position [1906, 0]
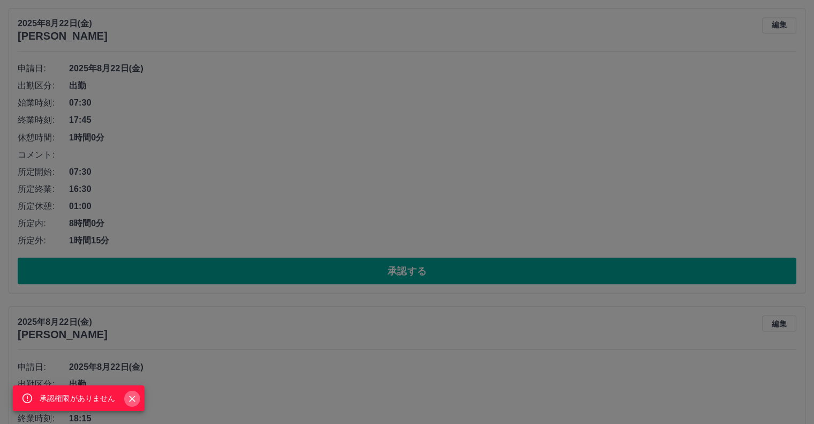
click at [130, 398] on icon "Close" at bounding box center [132, 398] width 11 height 11
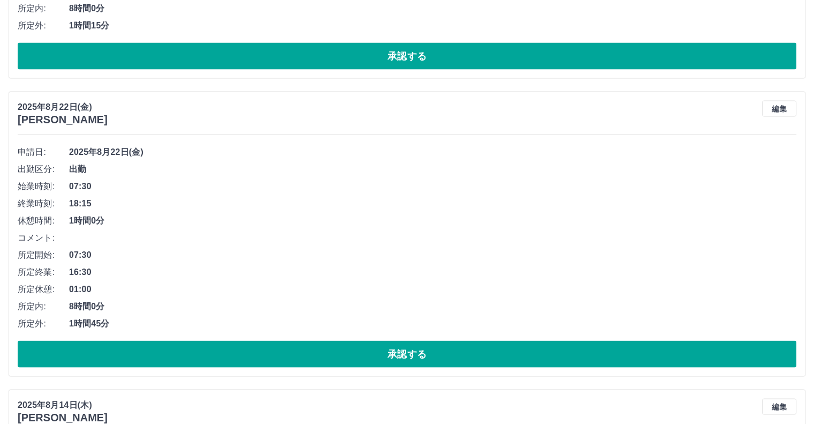
scroll to position [2227, 0]
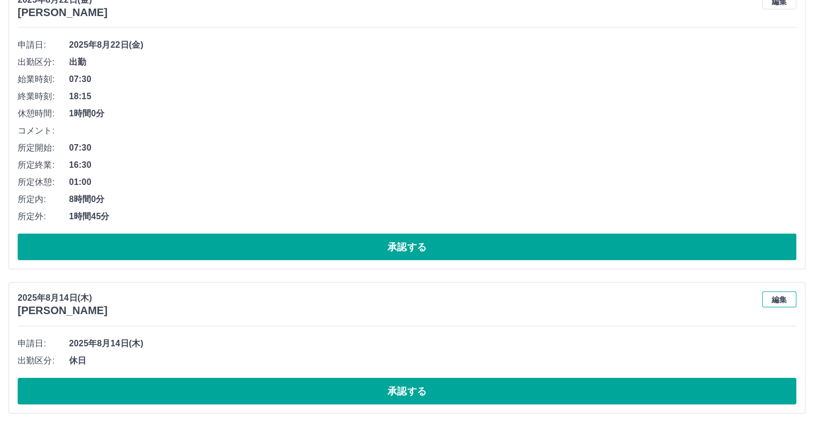
click at [788, 294] on button "編集" at bounding box center [780, 299] width 34 height 16
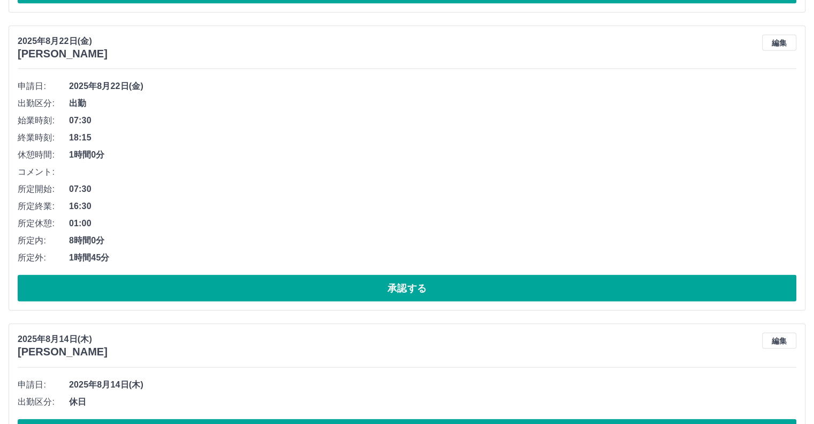
scroll to position [2120, 0]
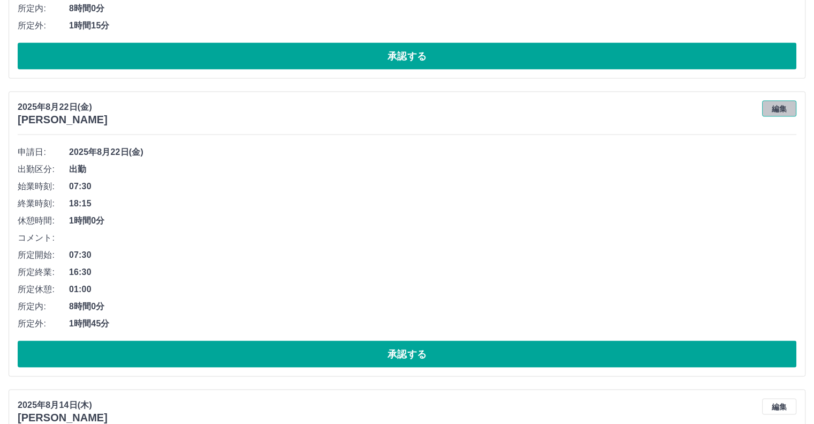
click at [773, 108] on button "編集" at bounding box center [780, 109] width 34 height 16
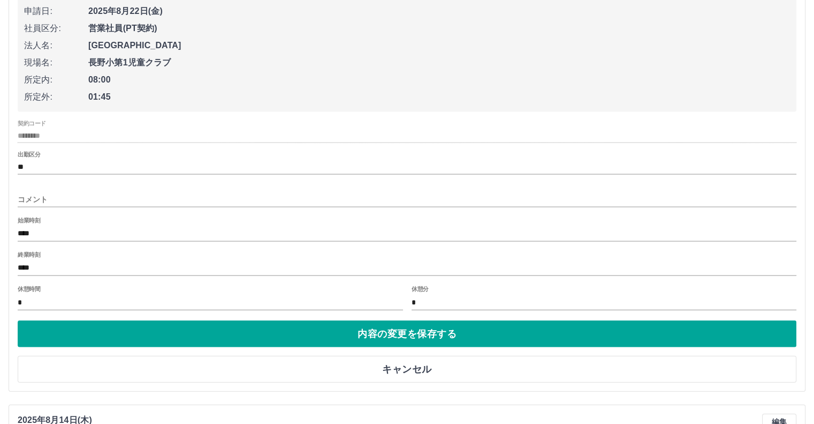
scroll to position [2281, 0]
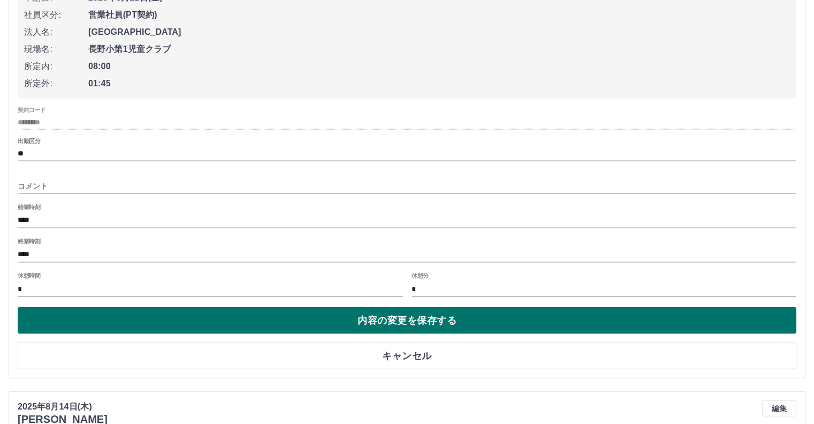
click at [417, 315] on button "内容の変更を保存する" at bounding box center [407, 320] width 779 height 27
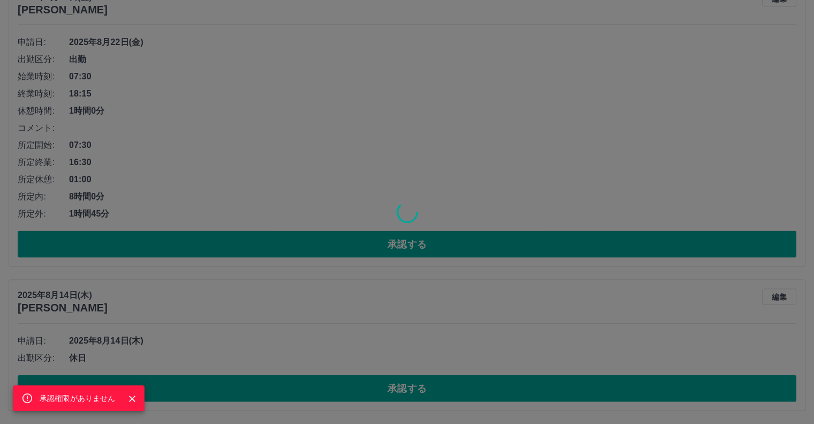
scroll to position [2227, 0]
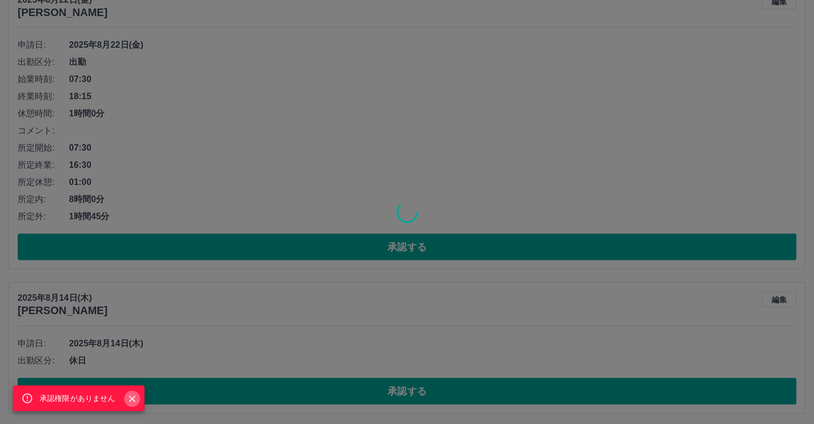
click at [128, 398] on icon "Close" at bounding box center [132, 398] width 11 height 11
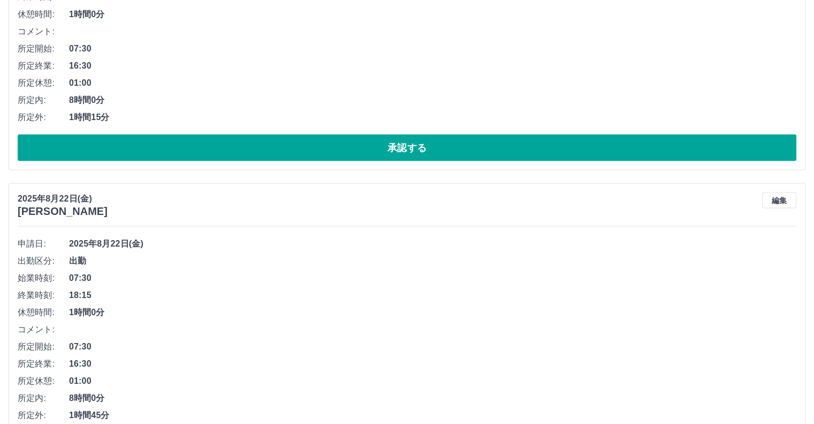
scroll to position [2013, 0]
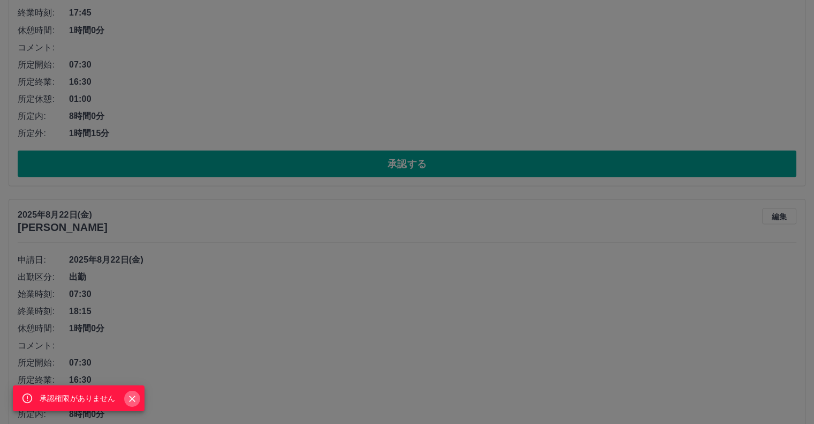
click at [129, 397] on icon "Close" at bounding box center [132, 398] width 11 height 11
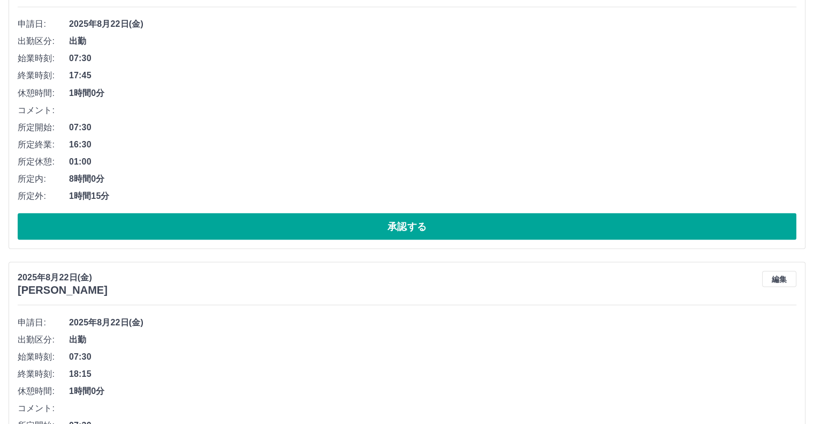
scroll to position [1799, 0]
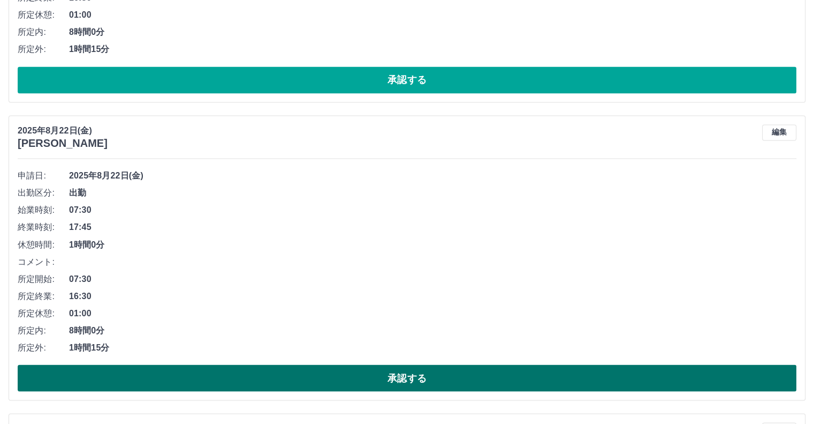
click at [419, 379] on button "承認する" at bounding box center [407, 377] width 779 height 27
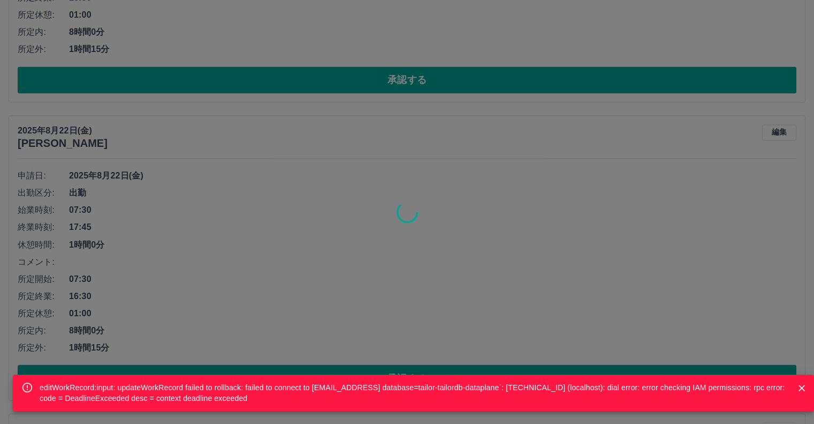
click at [419, 324] on div "editWorkRecord:input: updateWorkRecord failed to rollback: failed to connect to…" at bounding box center [407, 212] width 814 height 424
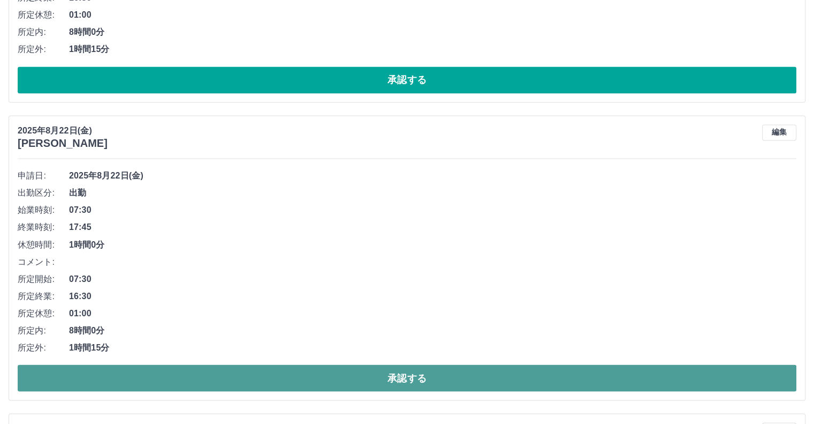
click at [408, 374] on button "承認する" at bounding box center [407, 377] width 779 height 27
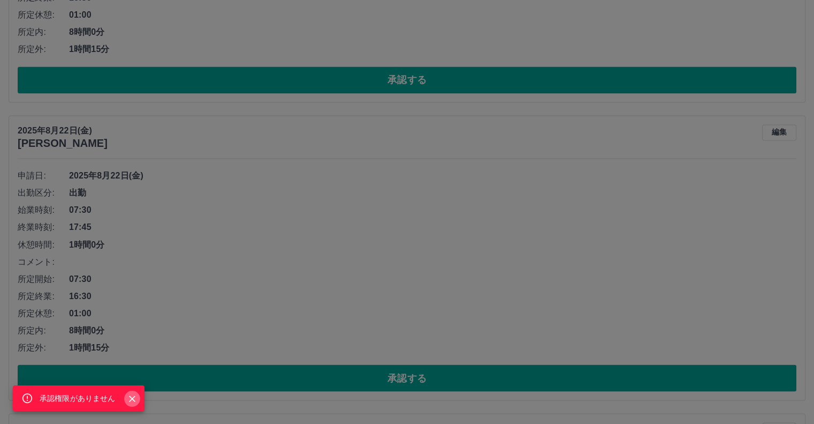
click at [134, 398] on icon "Close" at bounding box center [132, 398] width 11 height 11
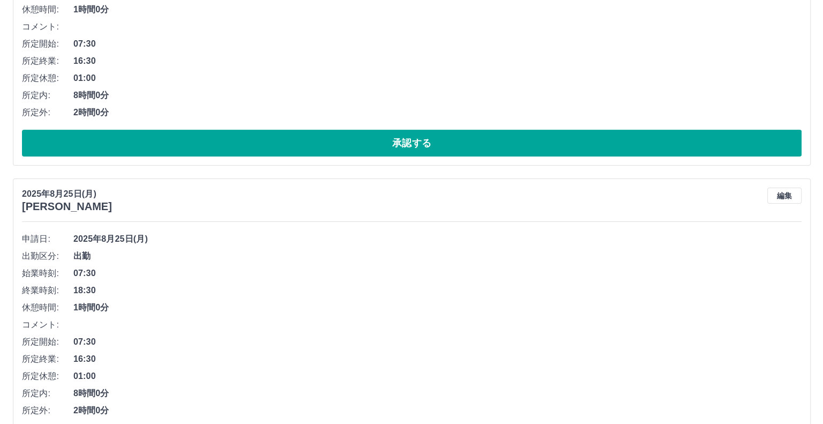
scroll to position [0, 0]
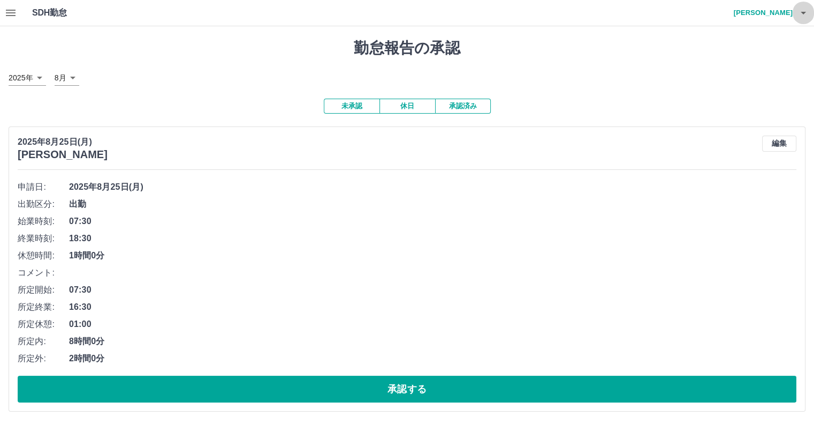
click at [805, 16] on icon "button" at bounding box center [803, 12] width 13 height 13
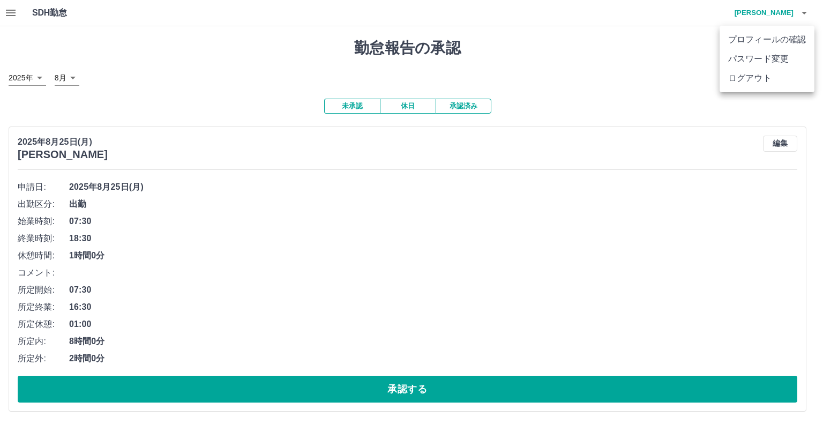
click at [758, 74] on li "ログアウト" at bounding box center [766, 78] width 95 height 19
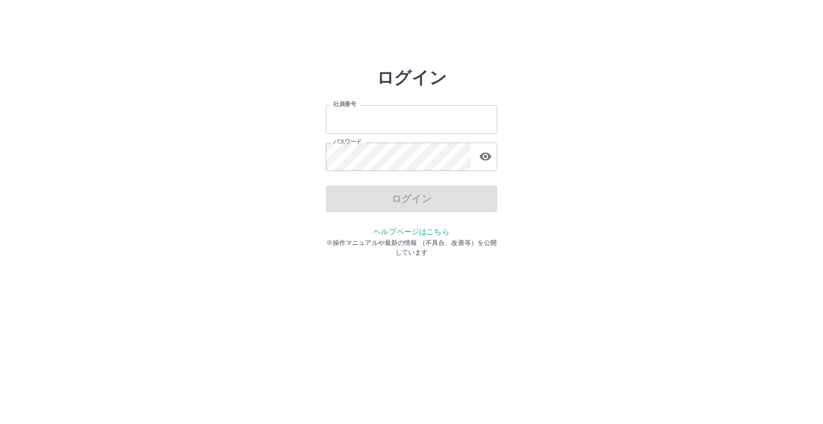
type input "*******"
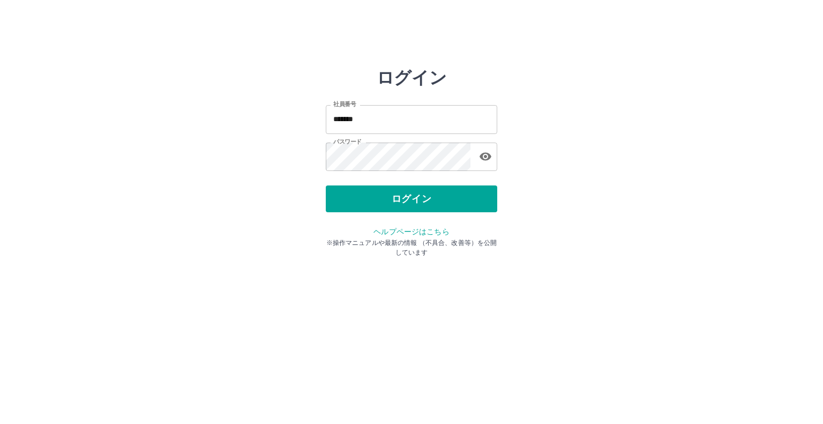
click at [400, 203] on div "ログイン" at bounding box center [411, 198] width 171 height 27
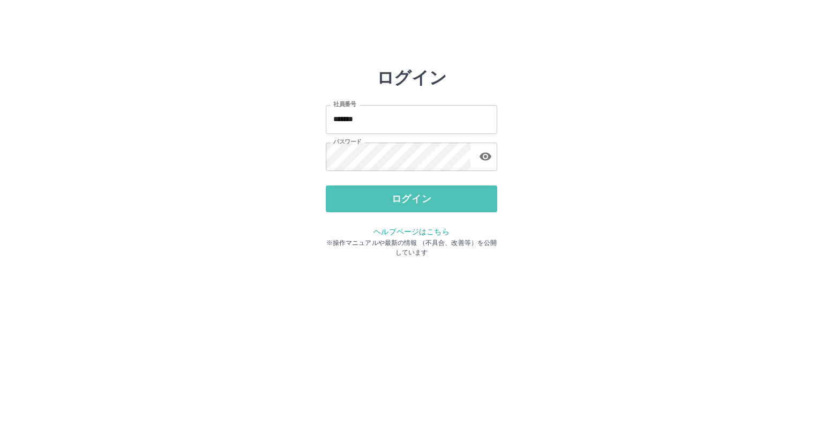
click at [400, 203] on button "ログイン" at bounding box center [411, 198] width 171 height 27
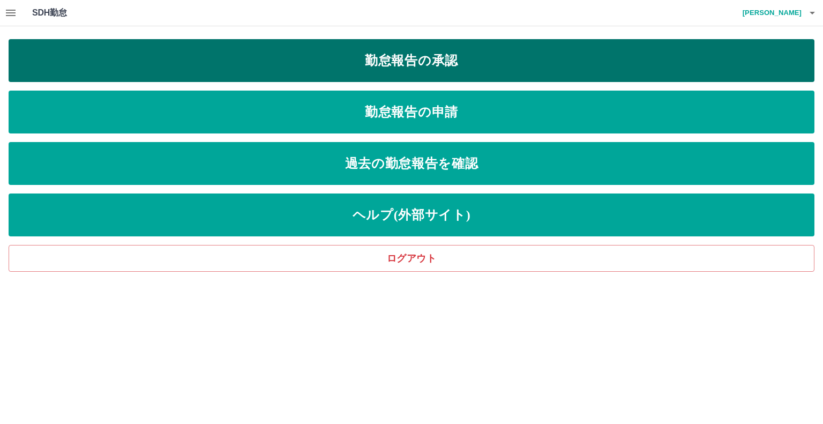
click at [437, 50] on link "勤怠報告の承認" at bounding box center [411, 60] width 805 height 43
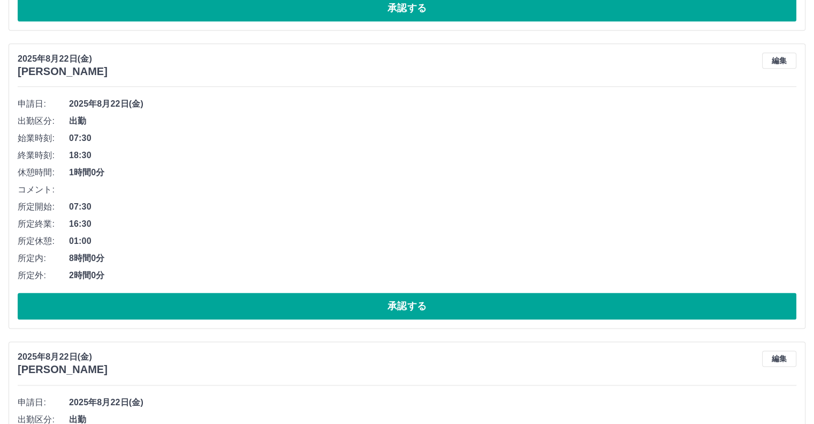
scroll to position [1489, 0]
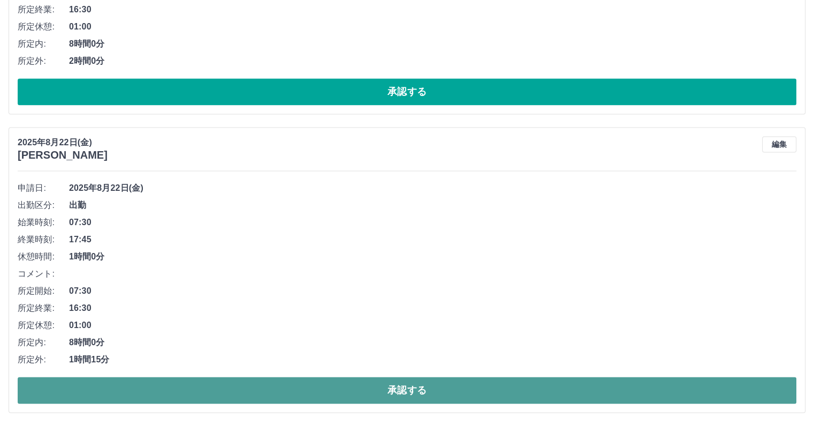
click at [212, 390] on button "承認する" at bounding box center [407, 389] width 779 height 27
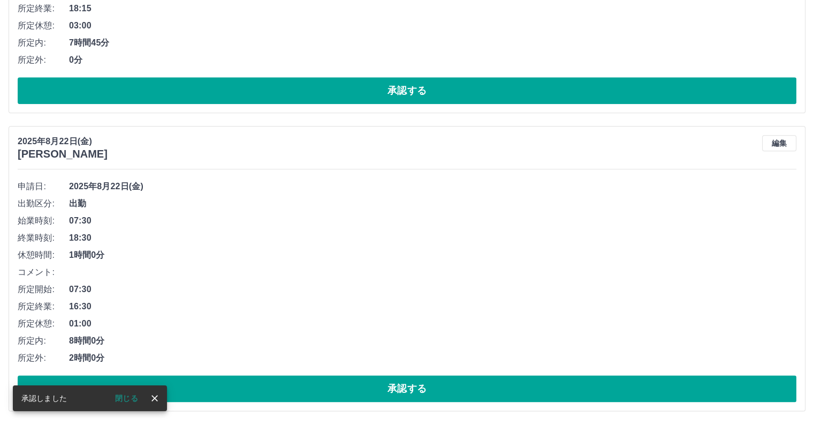
scroll to position [1191, 0]
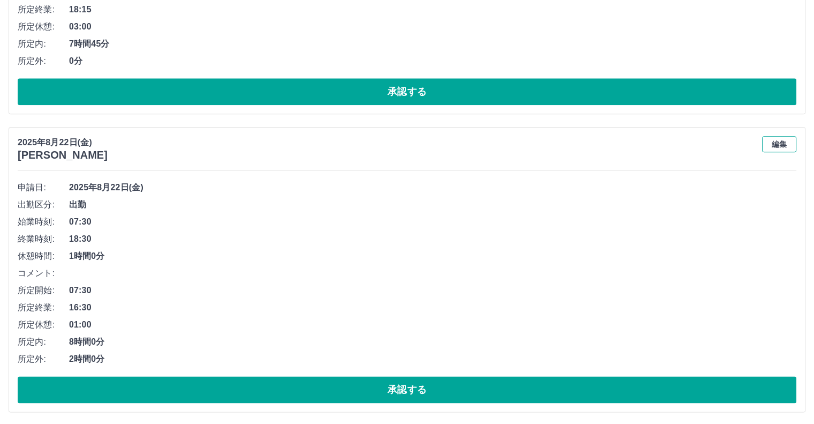
click at [790, 143] on button "編集" at bounding box center [780, 144] width 34 height 16
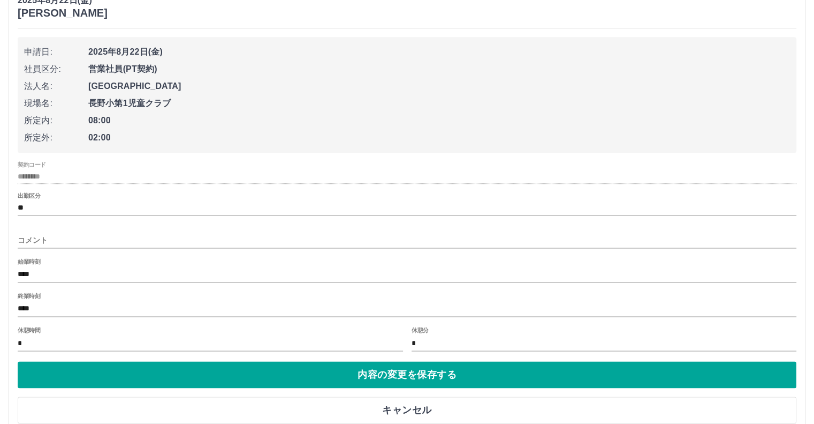
scroll to position [1352, 0]
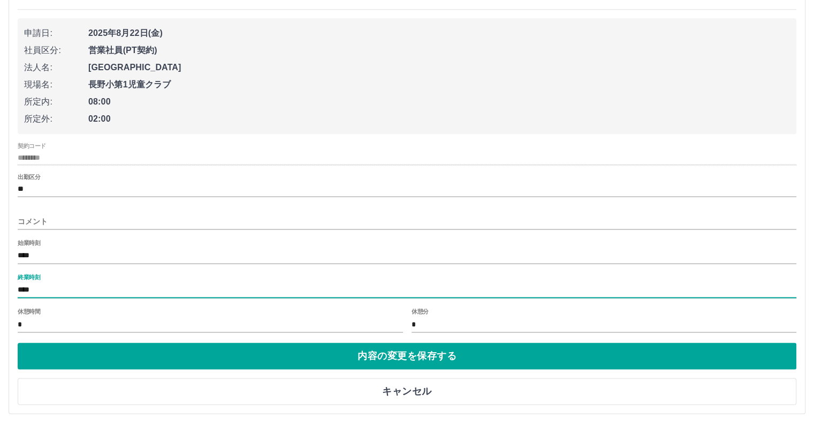
click at [50, 288] on input "****" at bounding box center [407, 290] width 779 height 16
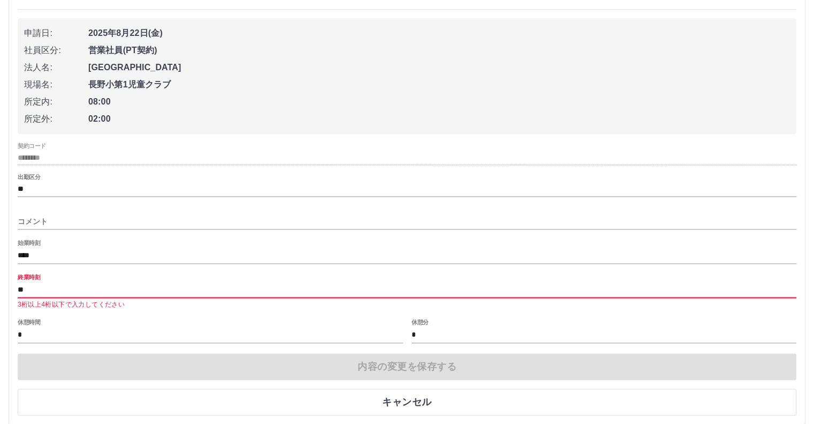
type input "****"
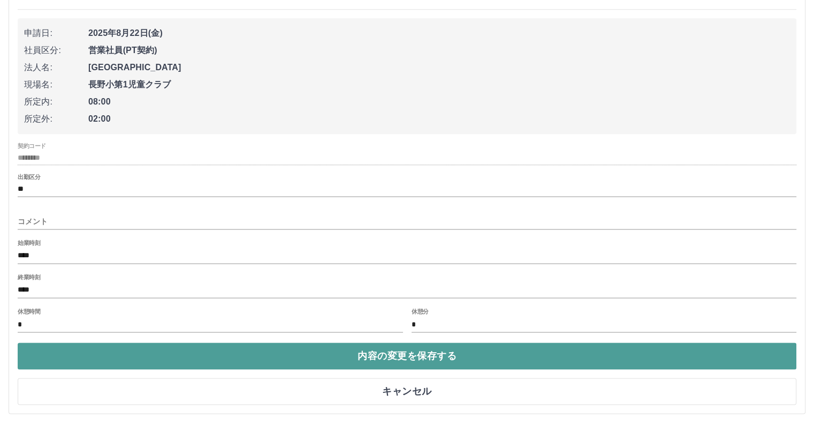
click at [440, 352] on button "内容の変更を保存する" at bounding box center [407, 355] width 779 height 27
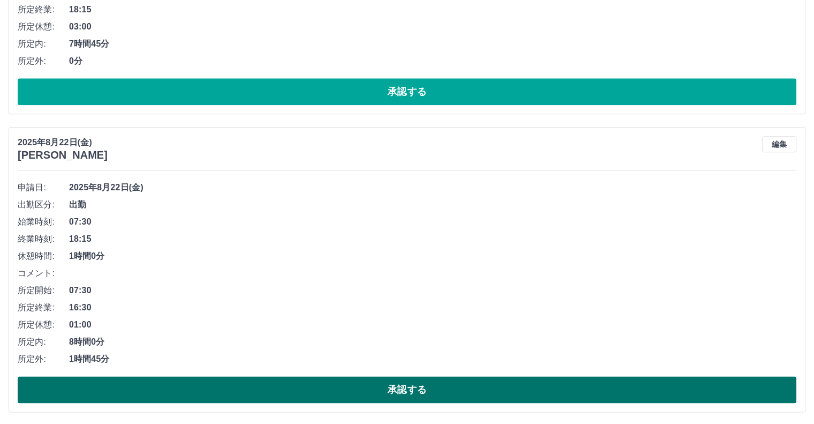
click at [372, 394] on button "承認する" at bounding box center [407, 389] width 779 height 27
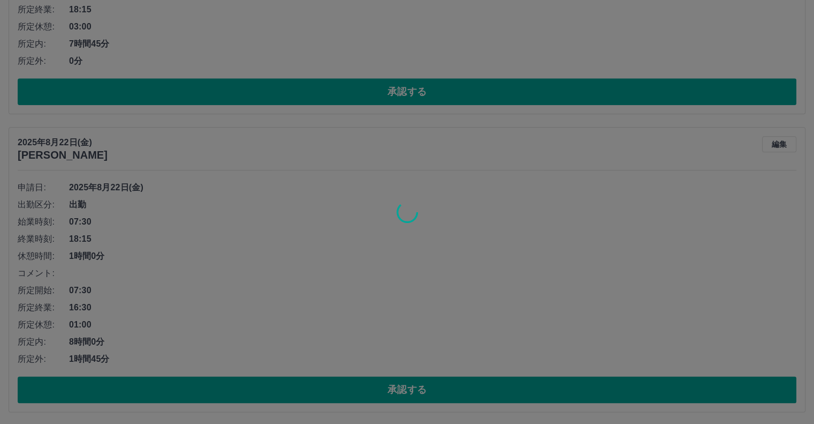
scroll to position [893, 0]
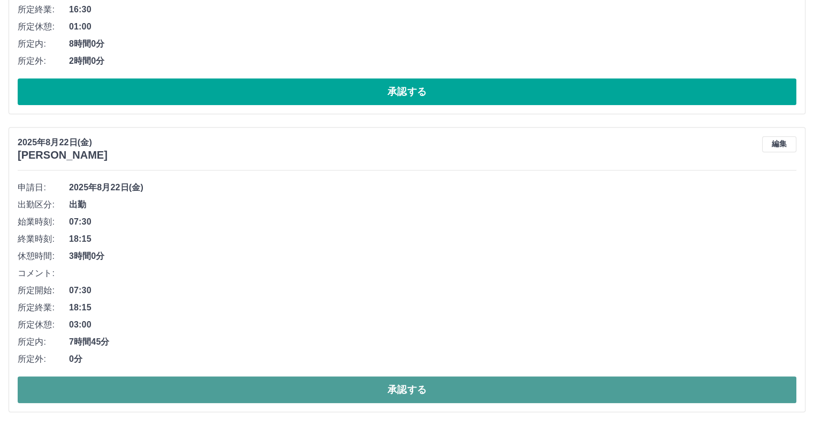
click at [303, 386] on button "承認する" at bounding box center [407, 389] width 779 height 27
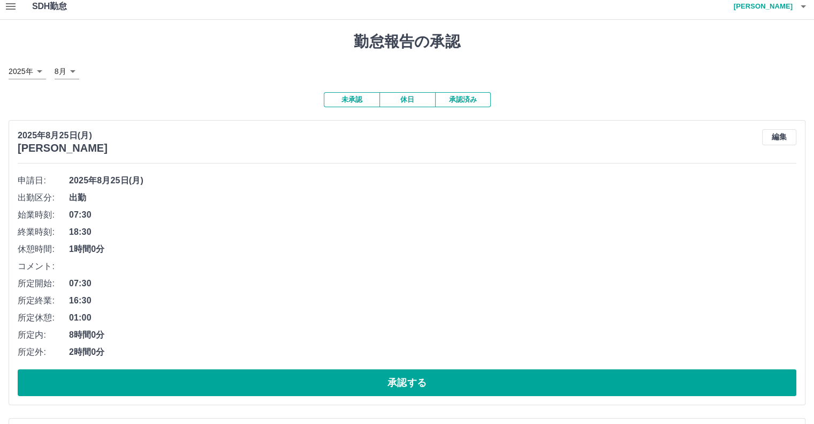
scroll to position [0, 0]
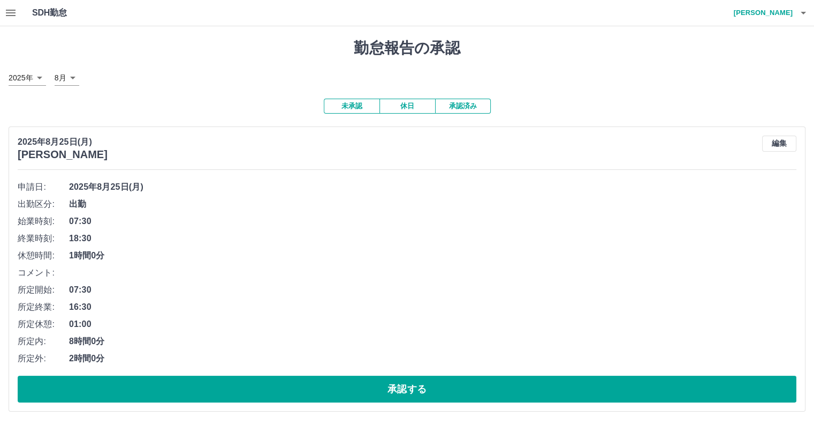
click at [469, 107] on button "承認済み" at bounding box center [463, 106] width 56 height 15
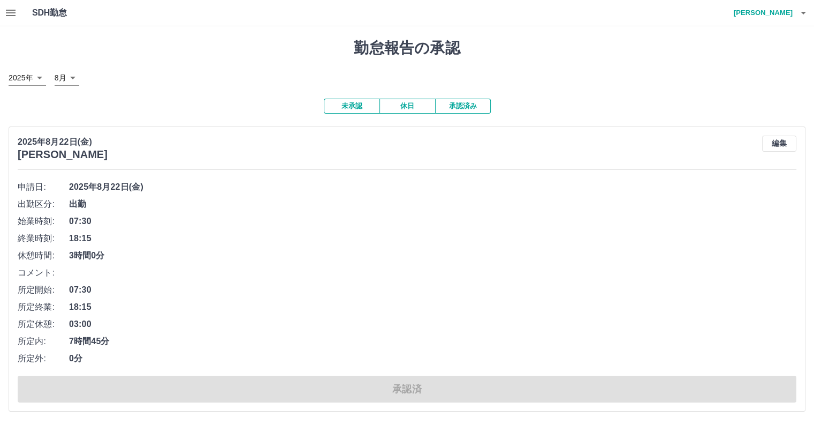
click at [805, 14] on icon "button" at bounding box center [803, 12] width 13 height 13
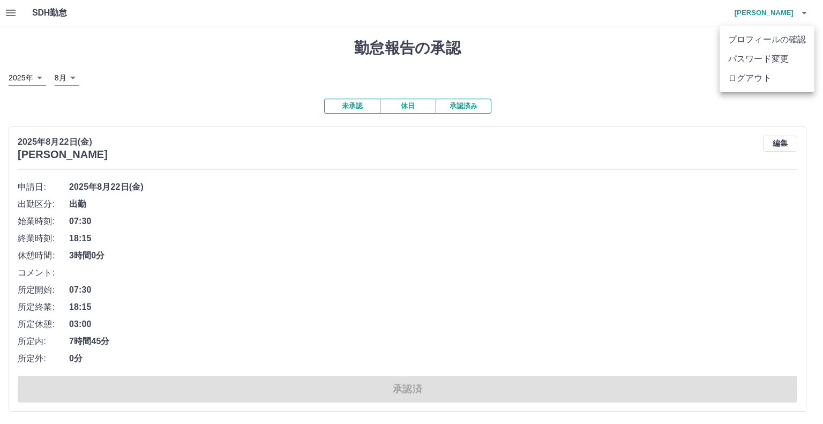
click at [748, 74] on li "ログアウト" at bounding box center [766, 78] width 95 height 19
